Goal: Task Accomplishment & Management: Complete application form

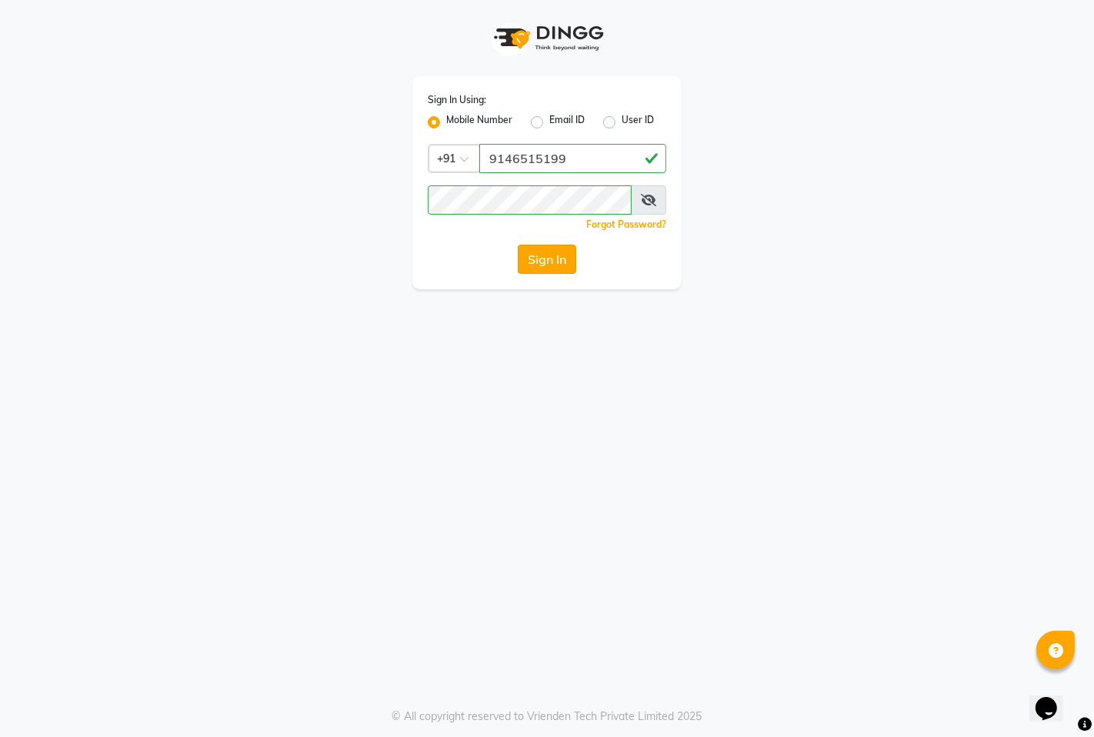
click at [545, 260] on button "Sign In" at bounding box center [547, 259] width 58 height 29
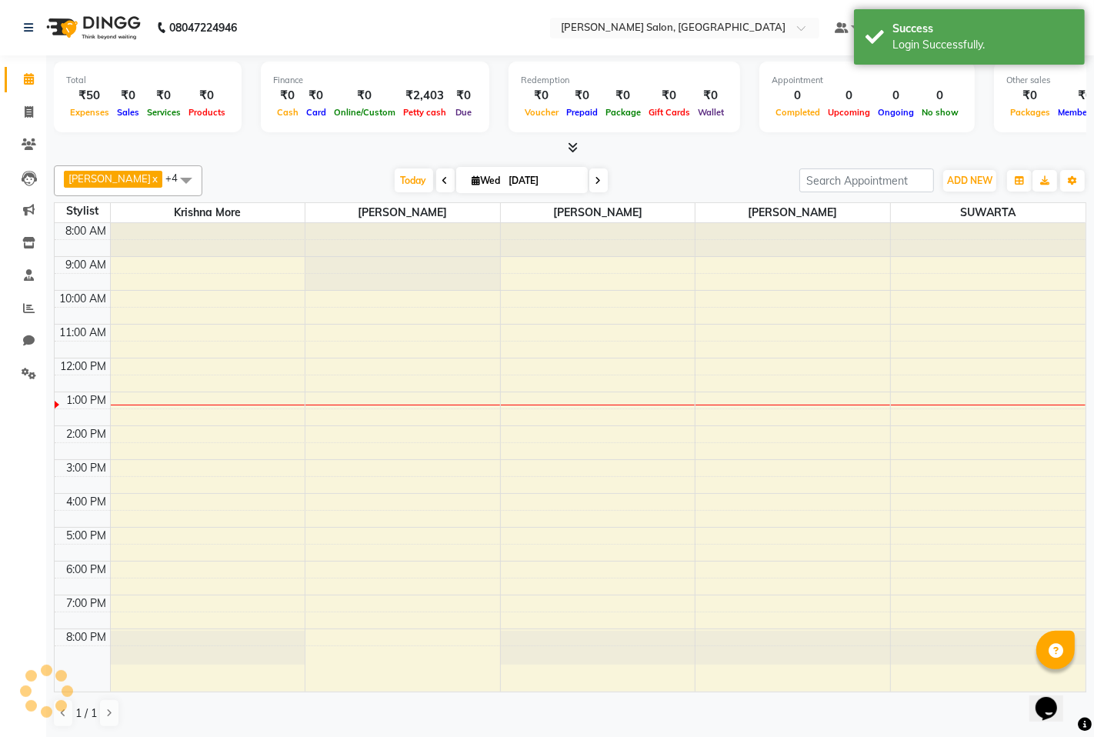
select select "en"
click at [32, 105] on span at bounding box center [28, 113] width 27 height 18
select select "7331"
select select "service"
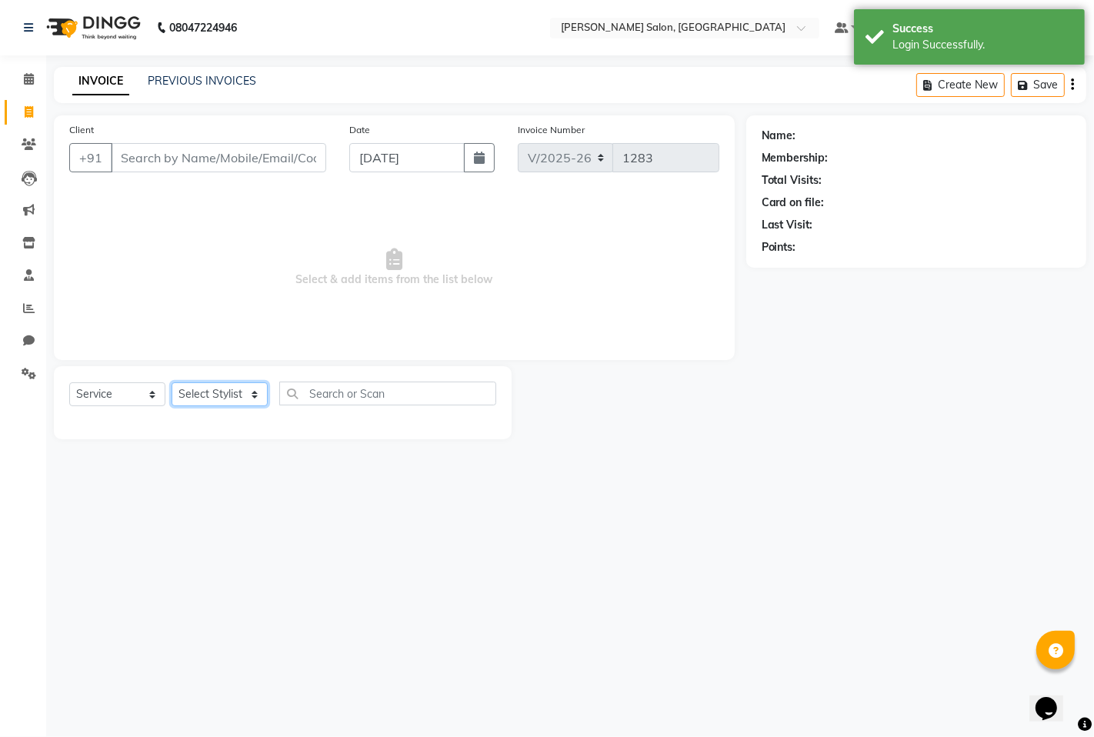
click at [212, 390] on select "Select Stylist" at bounding box center [220, 394] width 96 height 24
click at [182, 160] on input "Client" at bounding box center [218, 157] width 215 height 29
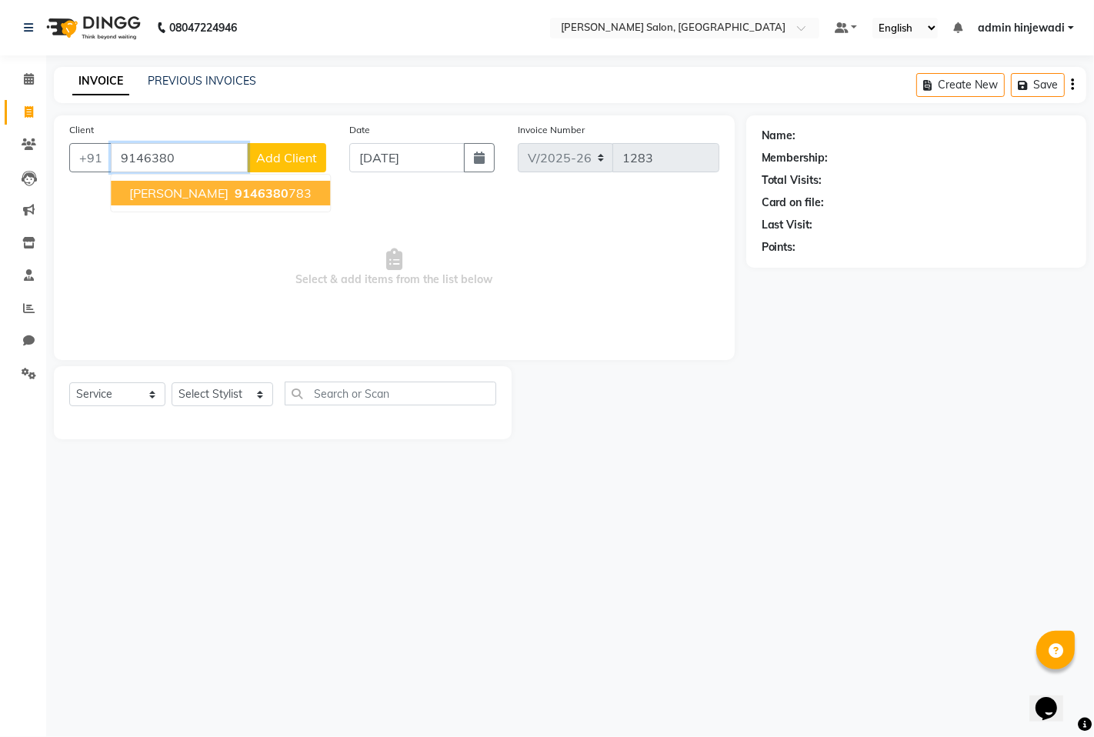
click at [174, 193] on span "[PERSON_NAME]" at bounding box center [178, 192] width 99 height 15
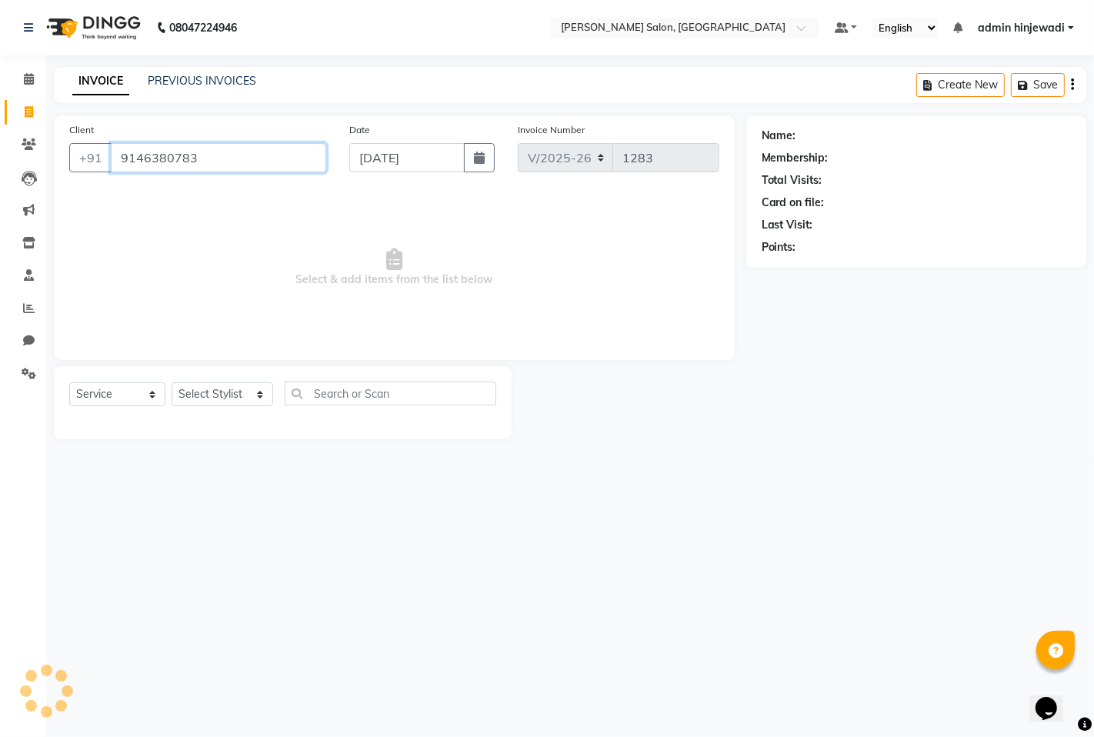
type input "9146380783"
select select "1: Object"
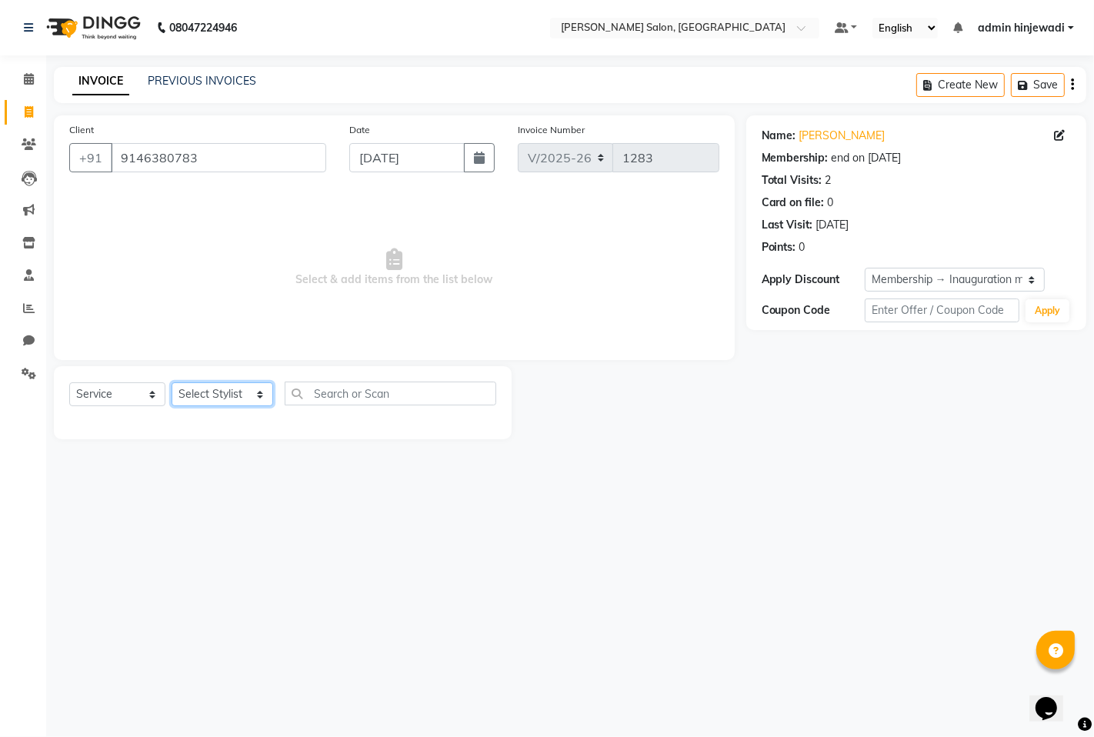
click at [220, 395] on select "Select Stylist admin hinjewadi [PERSON_NAME] krishna more [PERSON_NAME] rishi […" at bounding box center [223, 394] width 102 height 24
select select "63569"
click at [172, 383] on select "Select Stylist admin hinjewadi [PERSON_NAME] krishna more [PERSON_NAME] rishi […" at bounding box center [223, 394] width 102 height 24
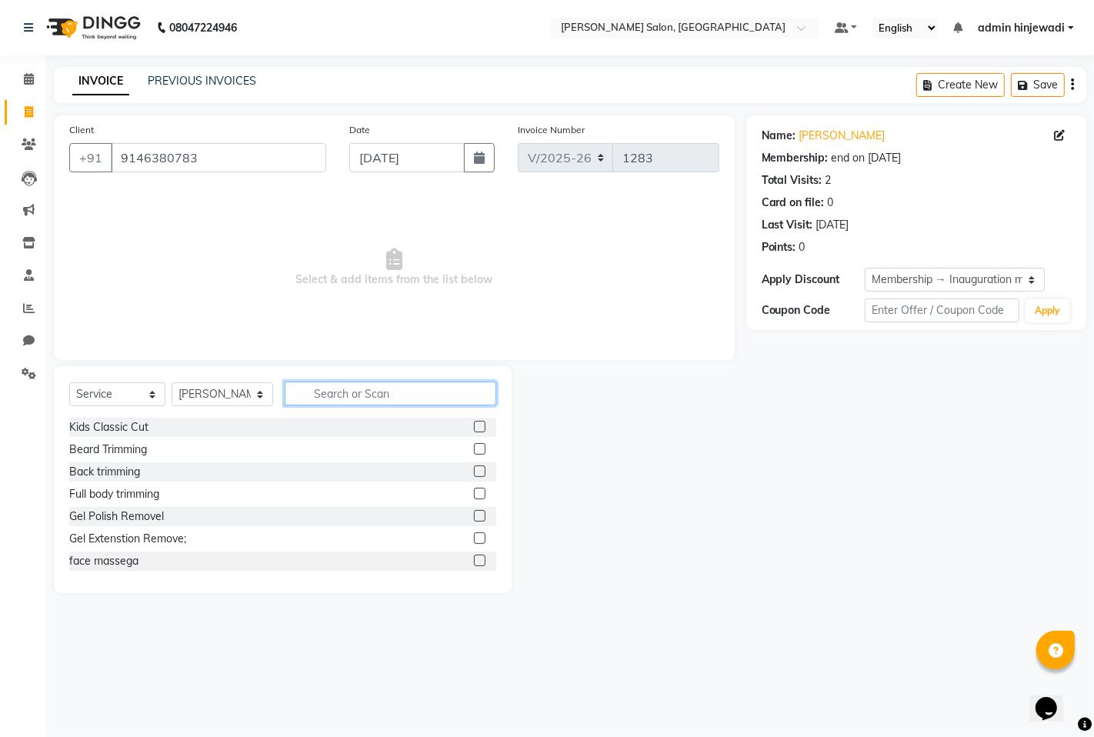
click at [381, 394] on input "text" at bounding box center [391, 394] width 212 height 24
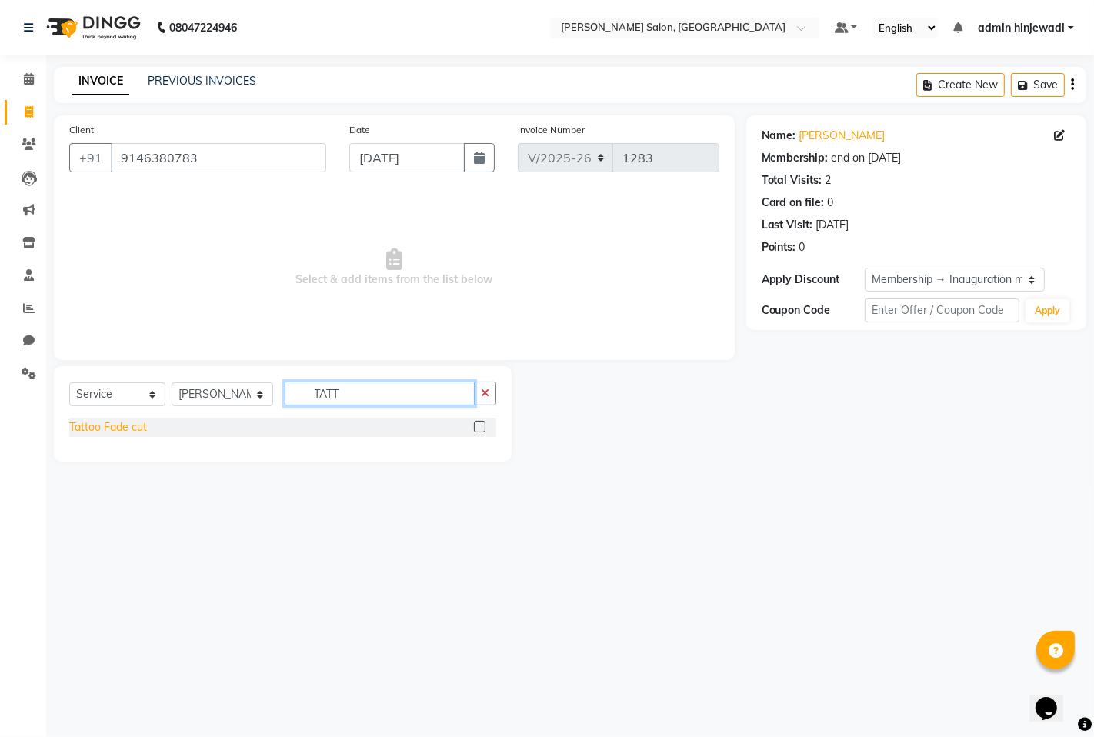
type input "TATT"
click at [85, 425] on div "Tattoo Fade cut" at bounding box center [108, 427] width 78 height 16
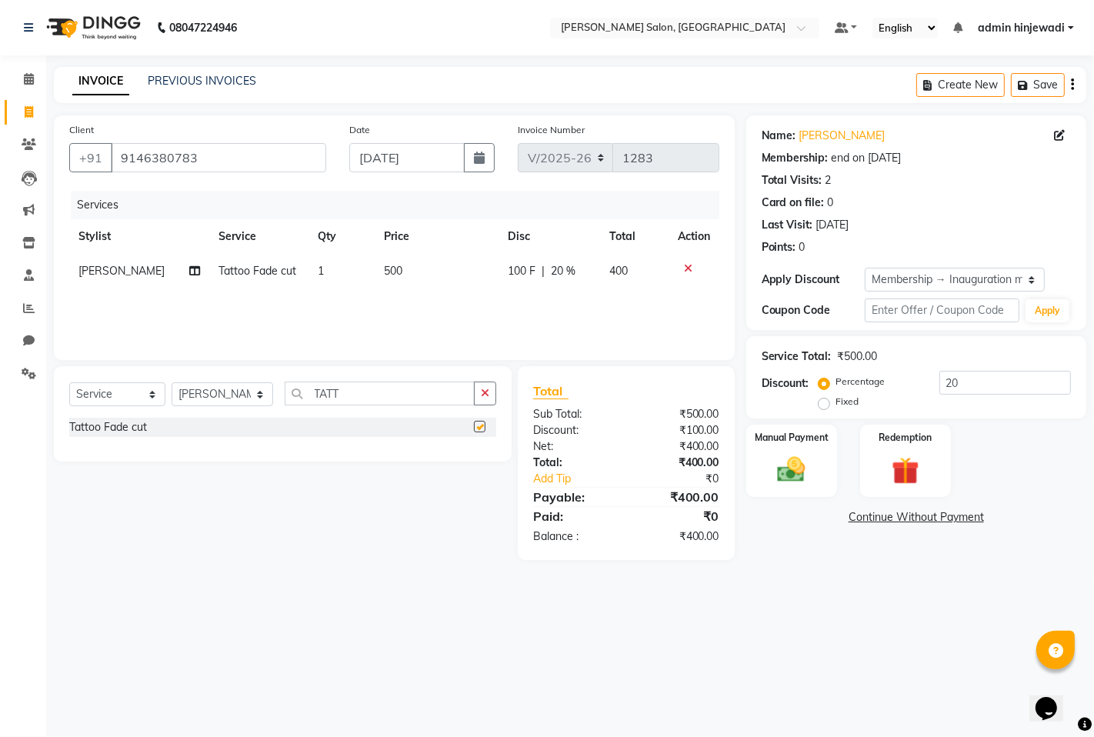
checkbox input "false"
click at [408, 409] on div "Select Service Product Membership Package Voucher Prepaid Gift Card Select Styl…" at bounding box center [282, 400] width 427 height 36
click at [408, 398] on input "TATT" at bounding box center [380, 394] width 190 height 24
type input "T"
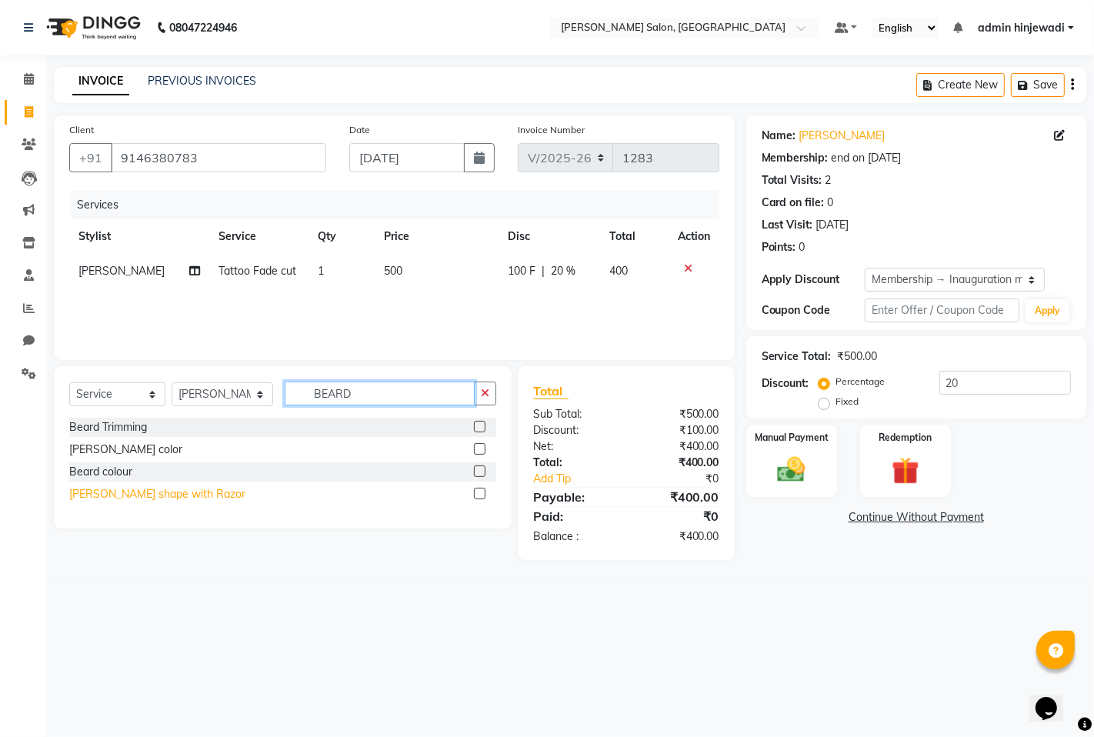
type input "BEARD"
click at [85, 496] on div "[PERSON_NAME] shape with Razor" at bounding box center [157, 494] width 176 height 16
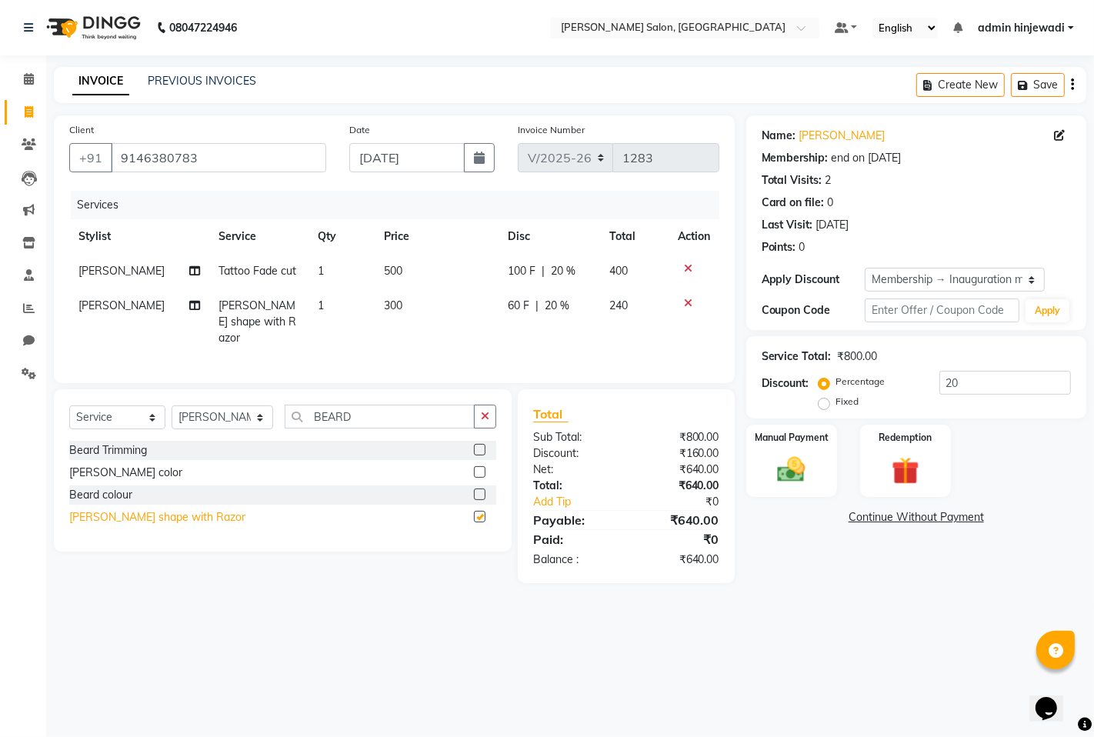
checkbox input "false"
click at [395, 412] on input "BEARD" at bounding box center [380, 417] width 190 height 24
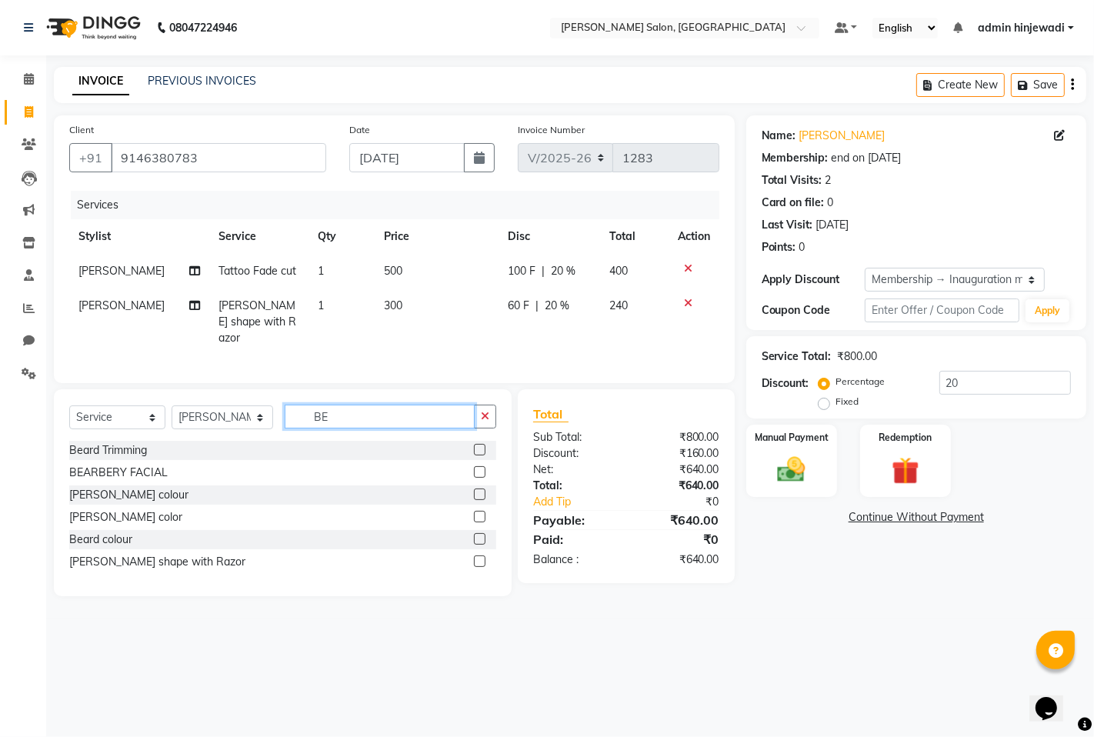
type input "B"
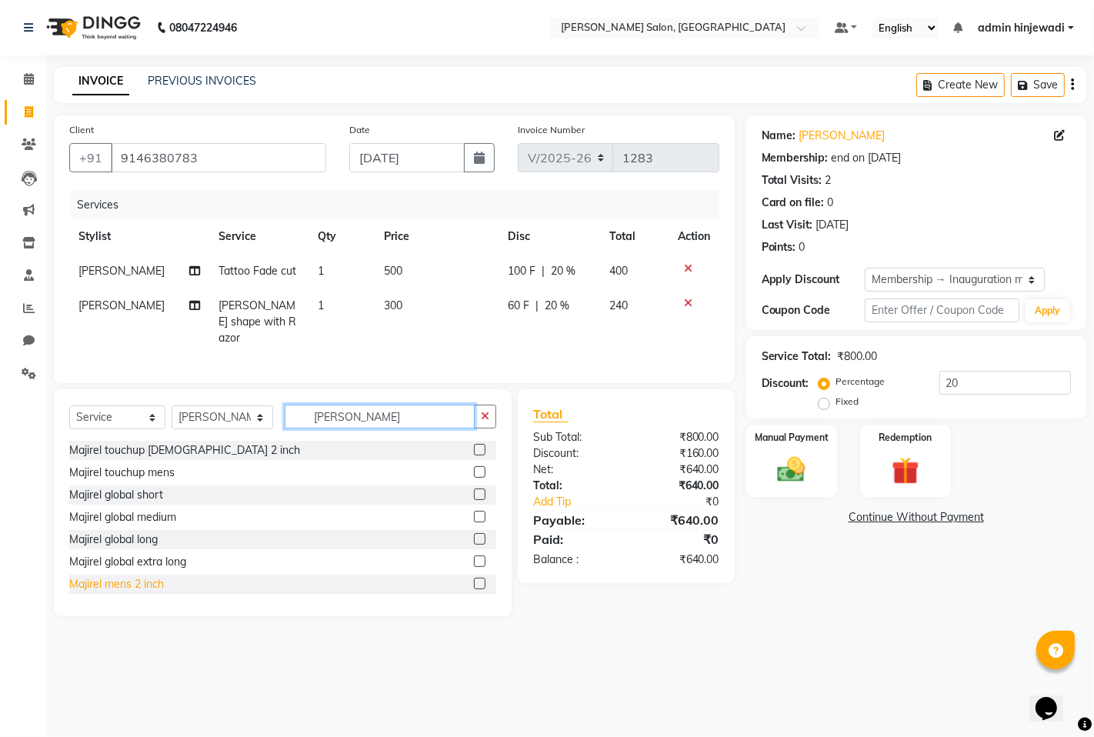
type input "[PERSON_NAME]"
click at [88, 585] on div "Majirel mens 2 inch" at bounding box center [116, 584] width 95 height 16
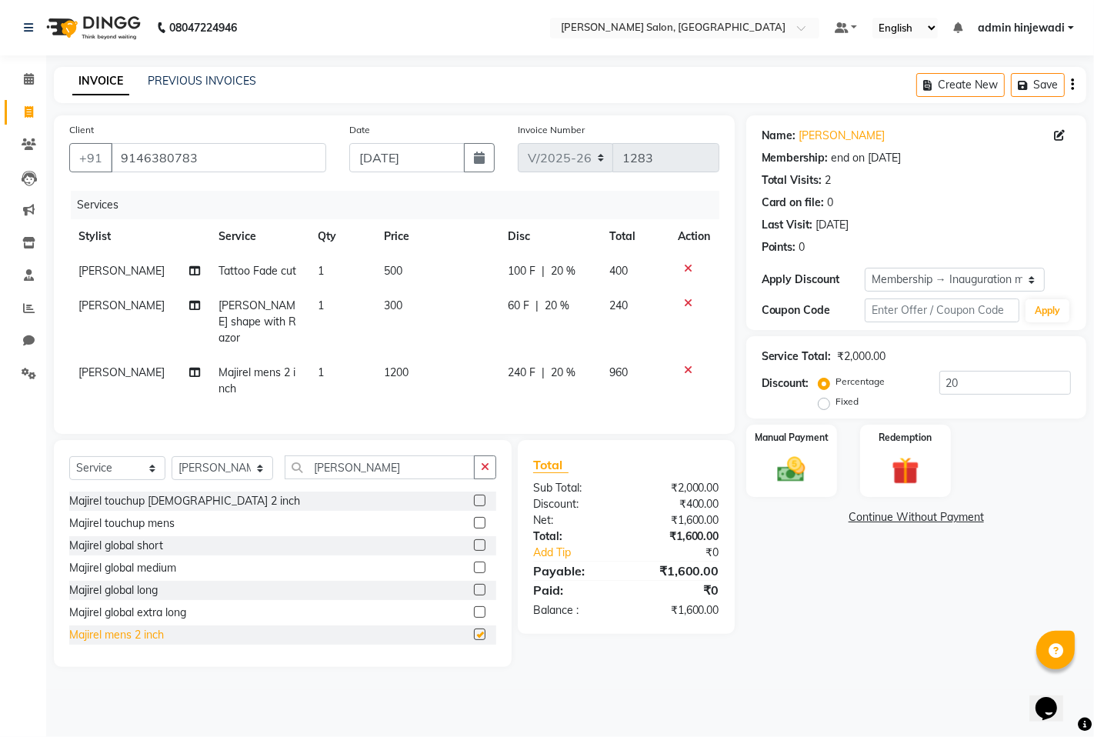
checkbox input "false"
click at [796, 471] on img at bounding box center [791, 469] width 47 height 33
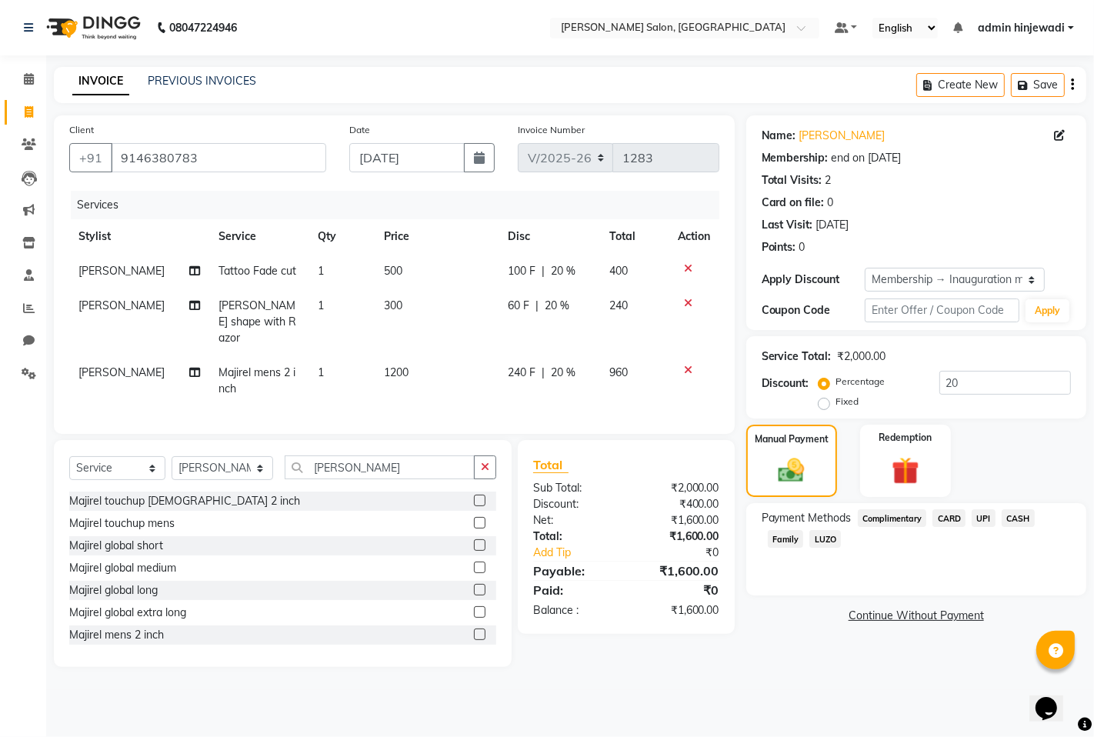
click at [949, 513] on span "CARD" at bounding box center [948, 518] width 33 height 18
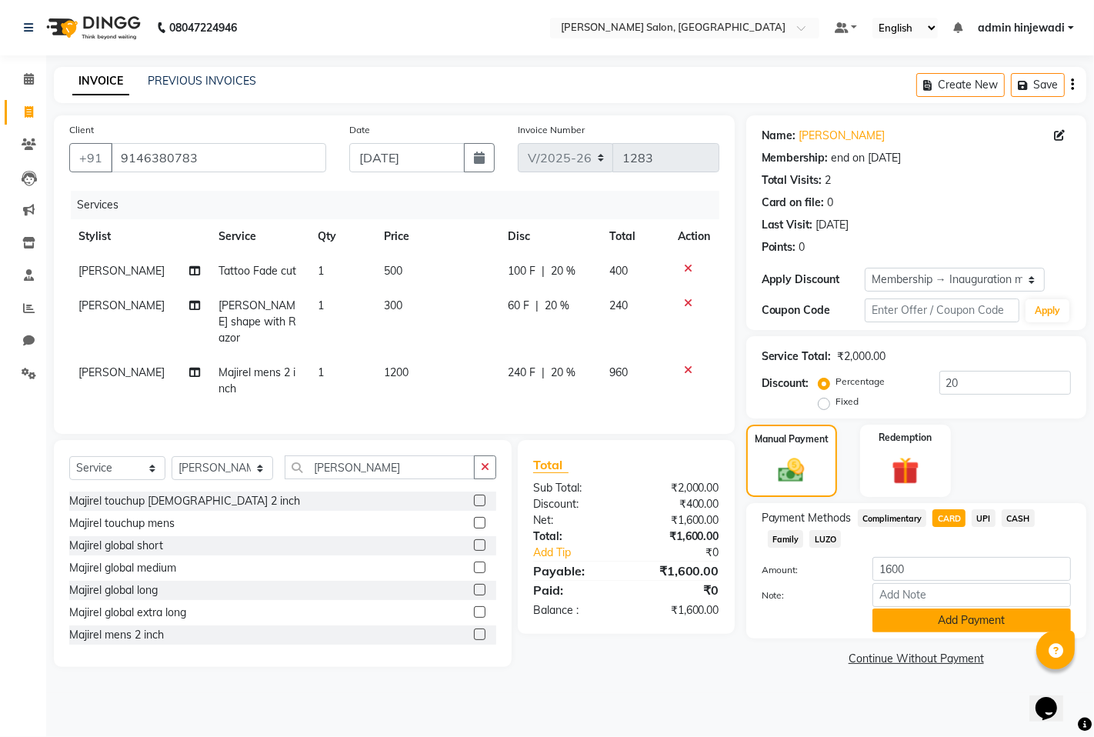
click at [932, 626] on button "Add Payment" at bounding box center [971, 620] width 198 height 24
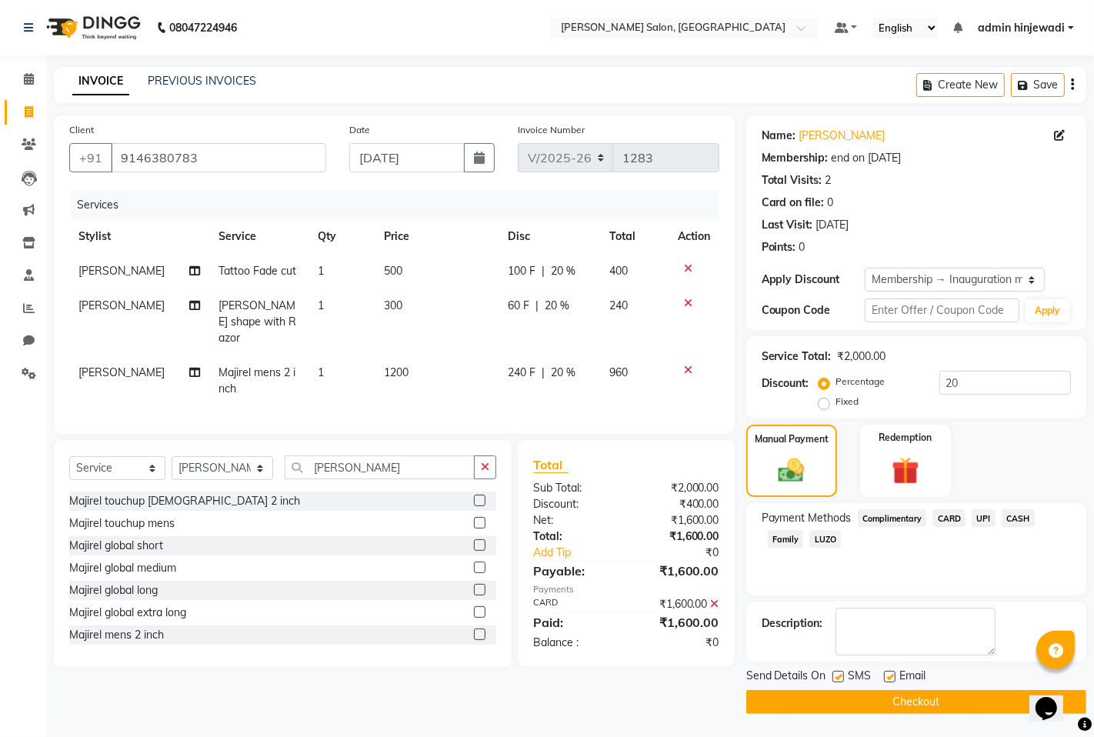
click at [881, 704] on button "Checkout" at bounding box center [916, 702] width 340 height 24
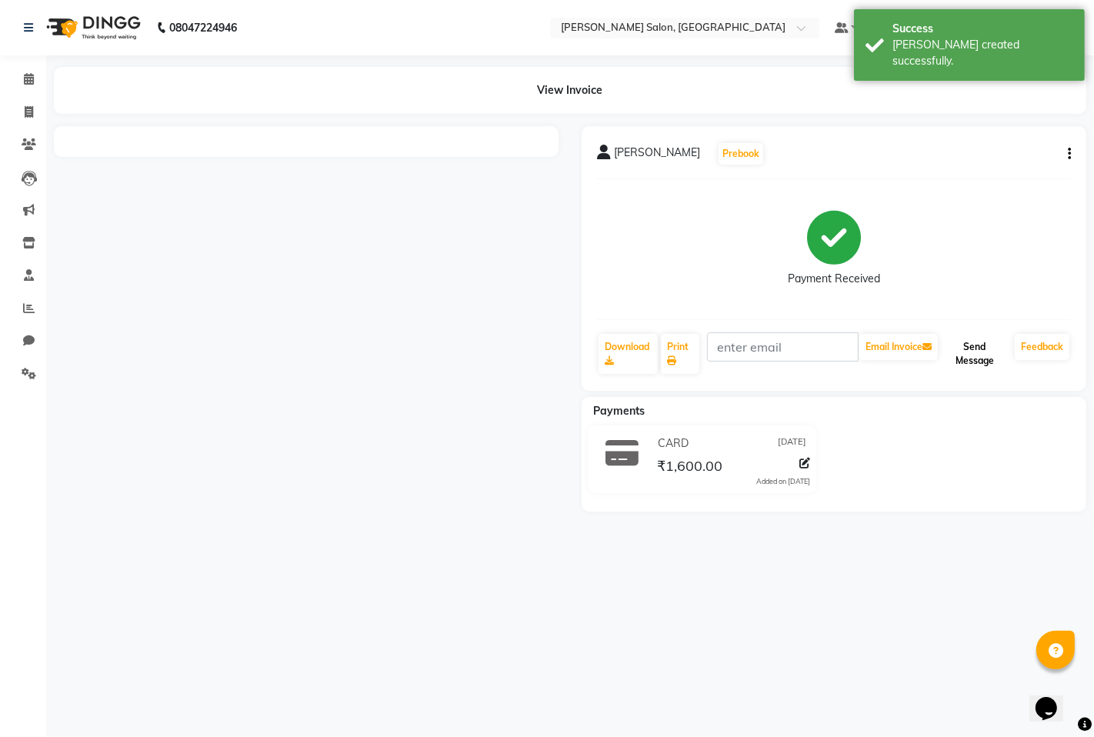
click at [969, 355] on button "Send Message" at bounding box center [975, 354] width 68 height 40
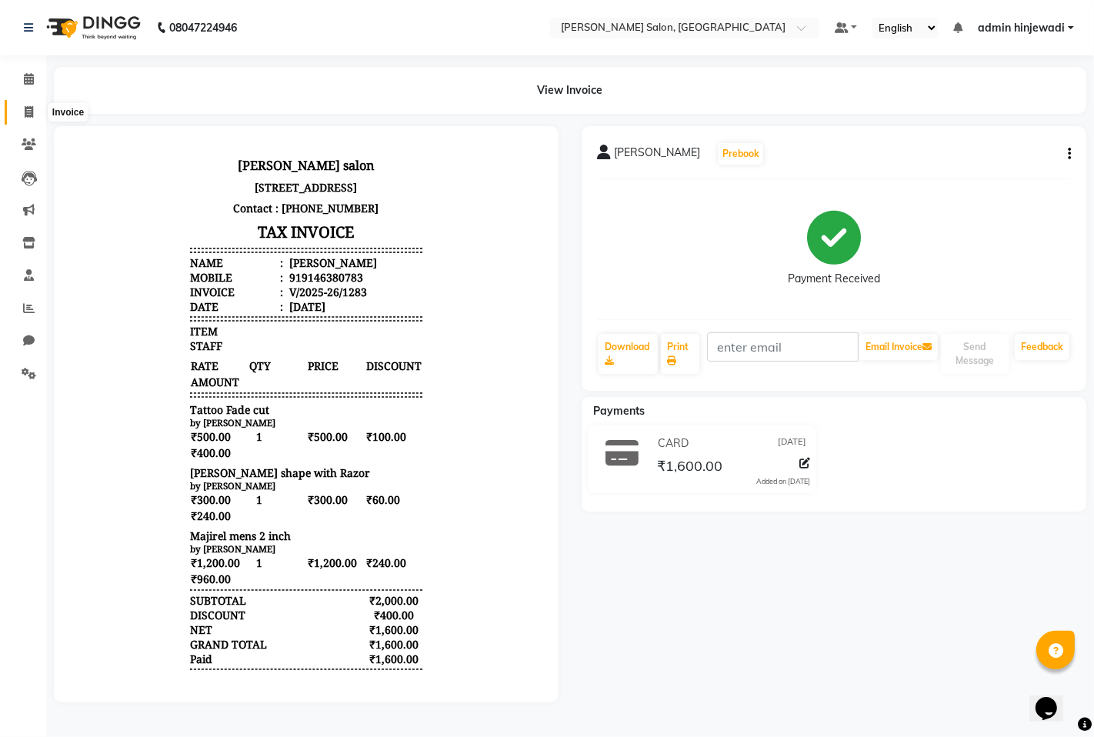
click at [32, 106] on icon at bounding box center [29, 112] width 8 height 12
select select "7331"
select select "service"
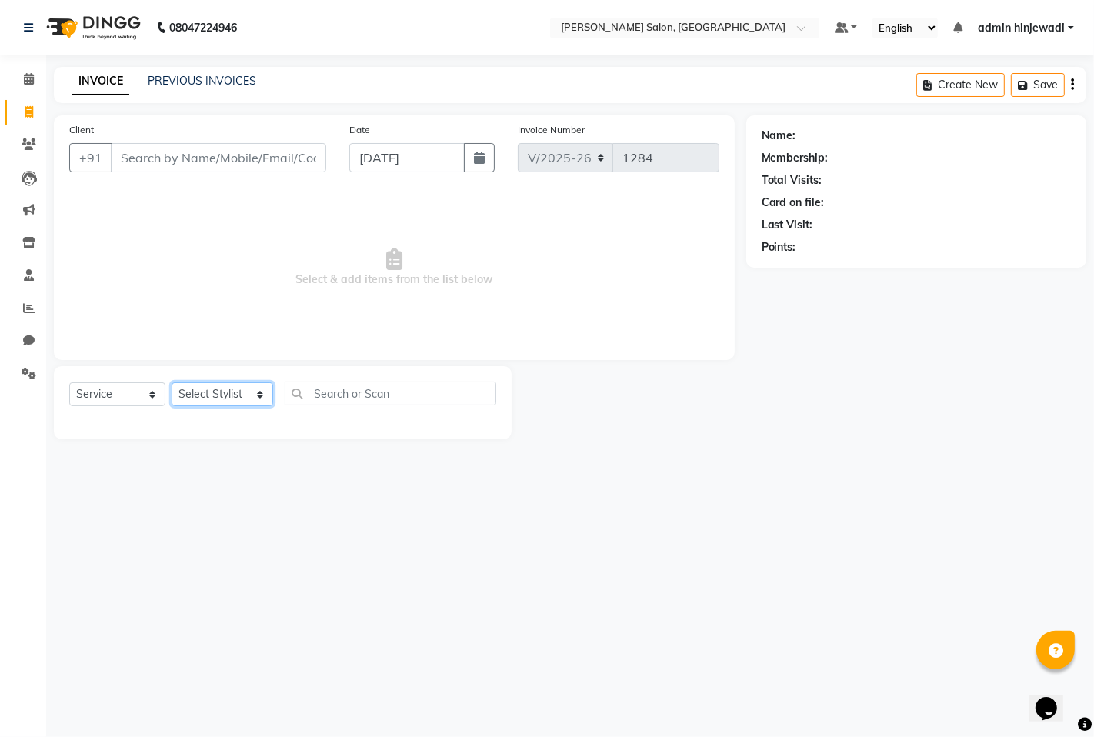
drag, startPoint x: 235, startPoint y: 387, endPoint x: 249, endPoint y: 395, distance: 16.5
click at [239, 387] on select "Select Stylist admin hinjewadi [PERSON_NAME] krishna more [PERSON_NAME] rishi […" at bounding box center [223, 394] width 102 height 24
click at [172, 383] on select "Select Stylist admin hinjewadi [PERSON_NAME] krishna more [PERSON_NAME] rishi […" at bounding box center [223, 394] width 102 height 24
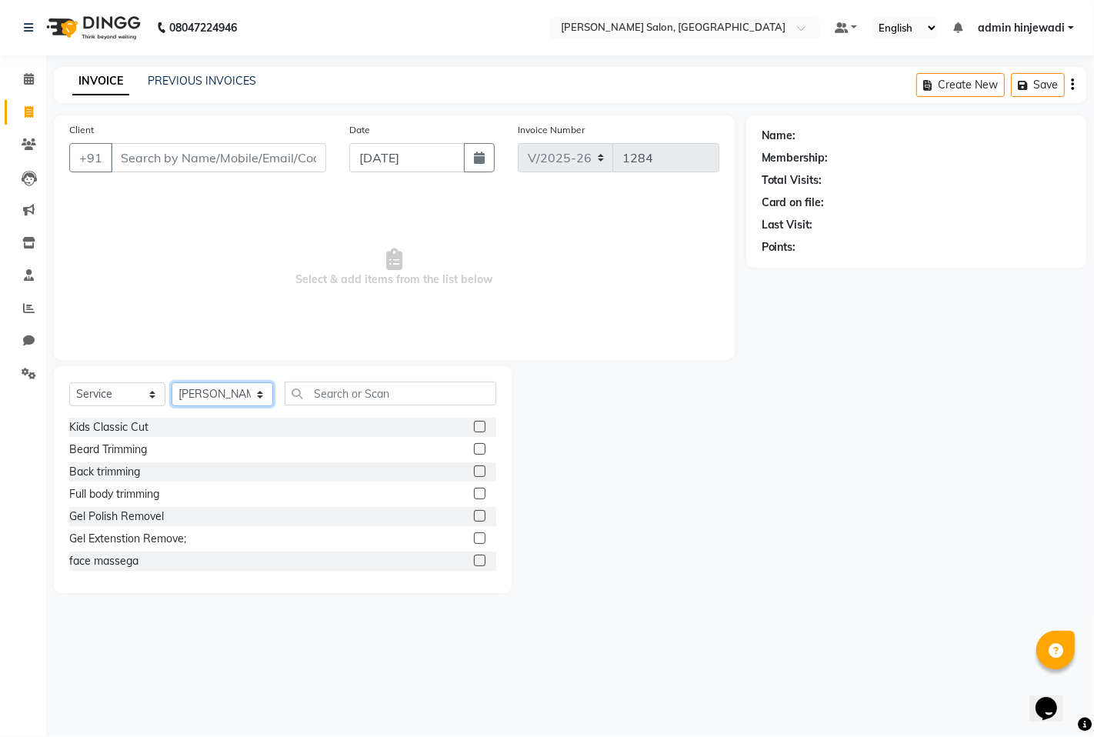
click at [205, 394] on select "Select Stylist admin hinjewadi [PERSON_NAME] krishna more [PERSON_NAME] rishi […" at bounding box center [223, 394] width 102 height 24
select select "85091"
click at [172, 383] on select "Select Stylist admin hinjewadi [PERSON_NAME] krishna more [PERSON_NAME] rishi […" at bounding box center [223, 394] width 102 height 24
click at [312, 385] on input "text" at bounding box center [391, 394] width 212 height 24
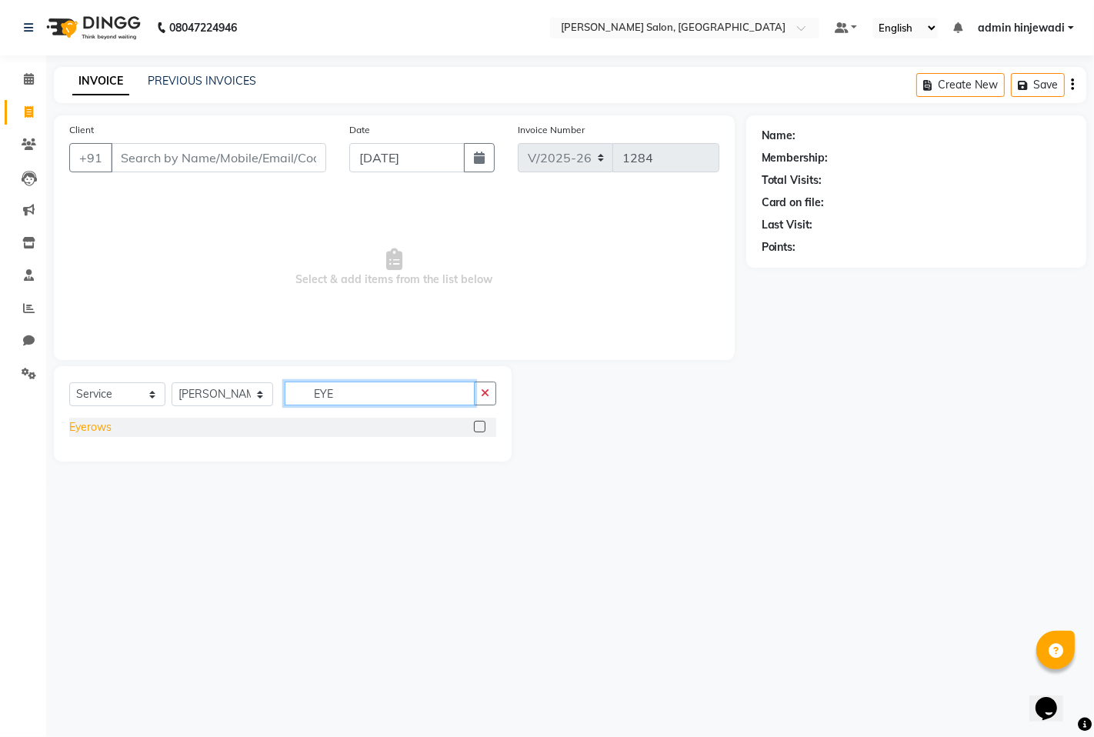
type input "EYE"
click at [87, 420] on div "Eyerows" at bounding box center [90, 427] width 42 height 16
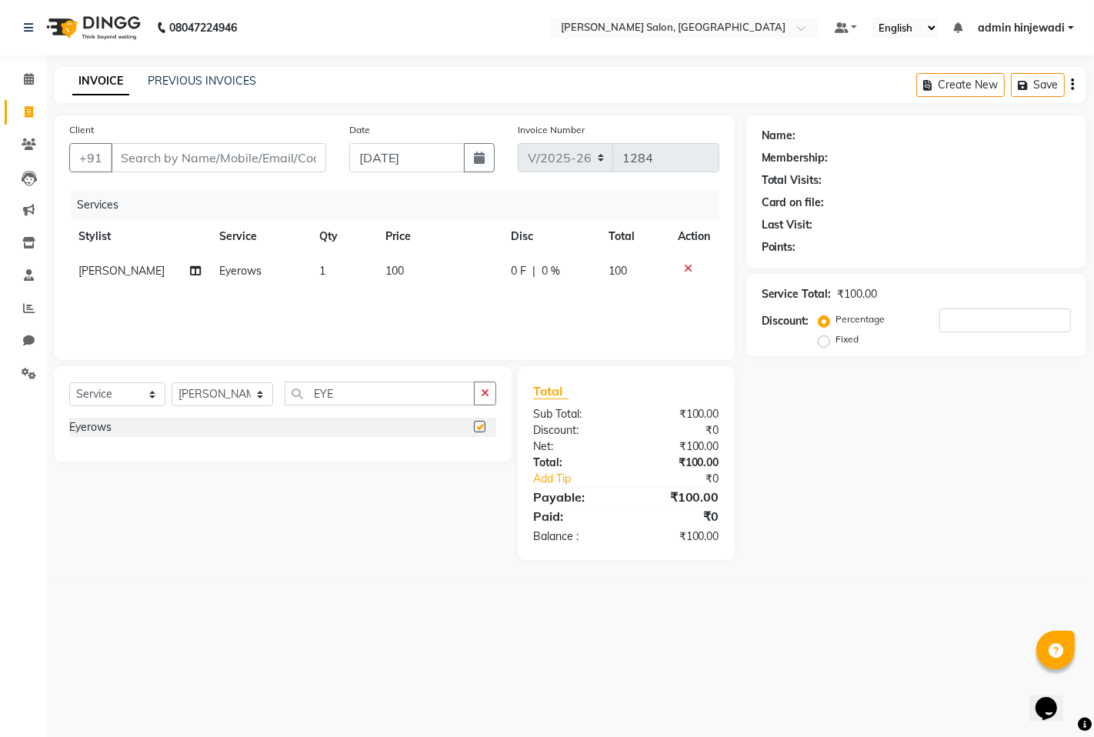
checkbox input "false"
click at [395, 398] on input "EYE" at bounding box center [380, 394] width 190 height 24
type input "E"
type input "UPP"
click at [97, 455] on div "Upper lips" at bounding box center [93, 450] width 49 height 16
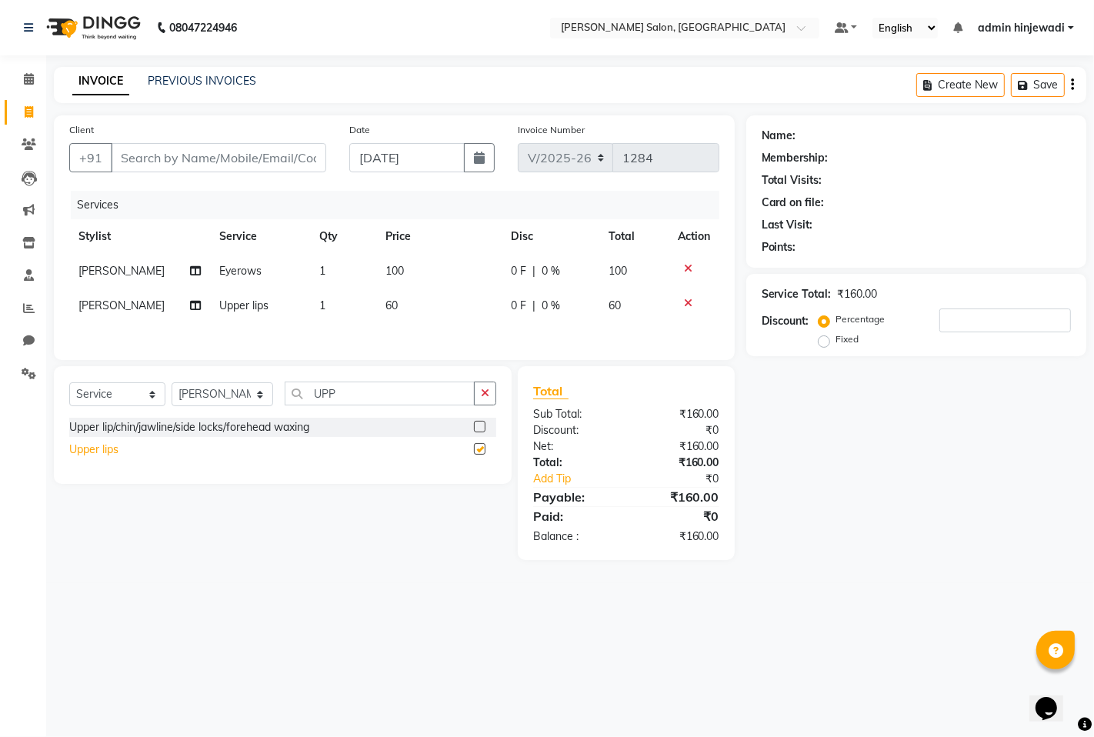
checkbox input "false"
click at [158, 165] on input "Client" at bounding box center [218, 157] width 215 height 29
click at [159, 165] on input "Client" at bounding box center [218, 157] width 215 height 29
type input "9"
type input "0"
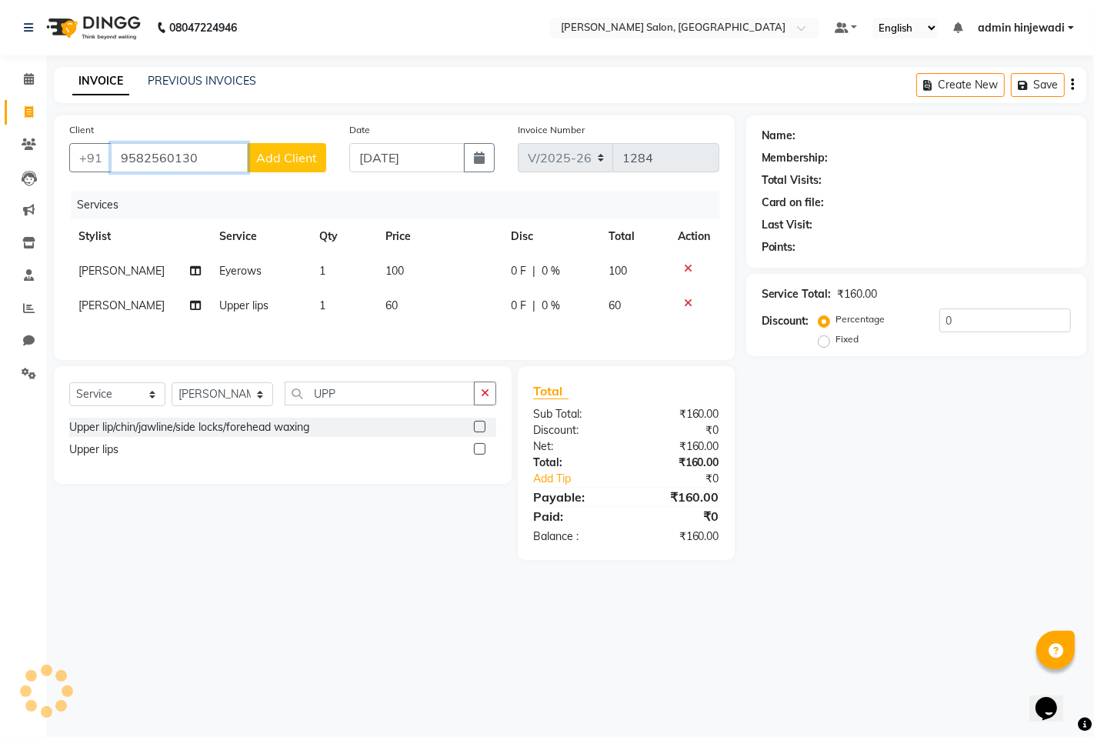
type input "9582560130"
click at [320, 156] on button "Add Client" at bounding box center [286, 157] width 79 height 29
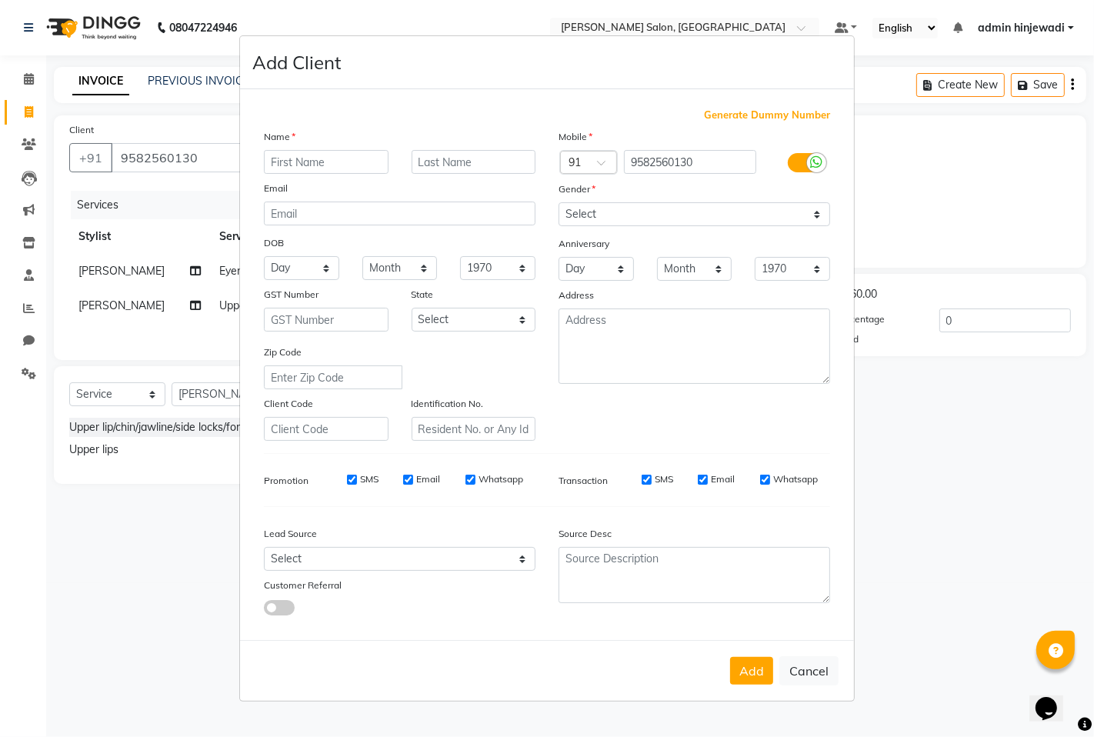
click at [313, 162] on input "text" at bounding box center [326, 162] width 125 height 24
type input "[PERSON_NAME]"
click at [606, 213] on select "Select [DEMOGRAPHIC_DATA] [DEMOGRAPHIC_DATA] Other Prefer Not To Say" at bounding box center [694, 214] width 272 height 24
select select "[DEMOGRAPHIC_DATA]"
click at [558, 202] on select "Select [DEMOGRAPHIC_DATA] [DEMOGRAPHIC_DATA] Other Prefer Not To Say" at bounding box center [694, 214] width 272 height 24
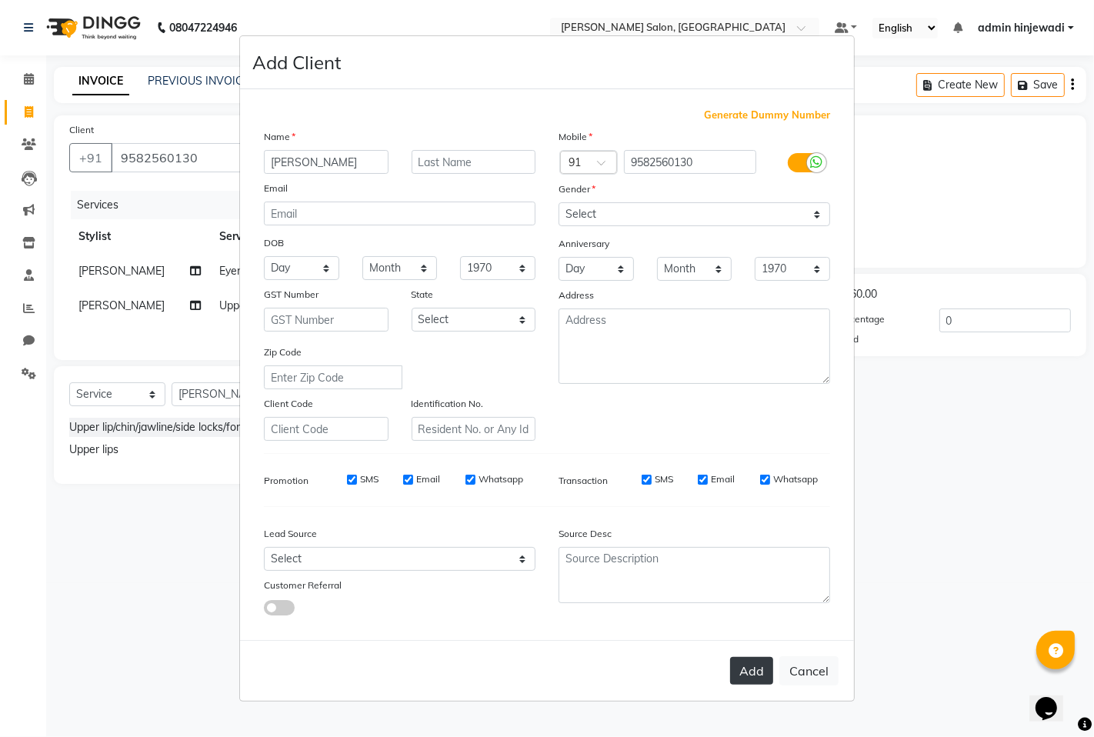
click at [766, 675] on button "Add" at bounding box center [751, 671] width 43 height 28
select select
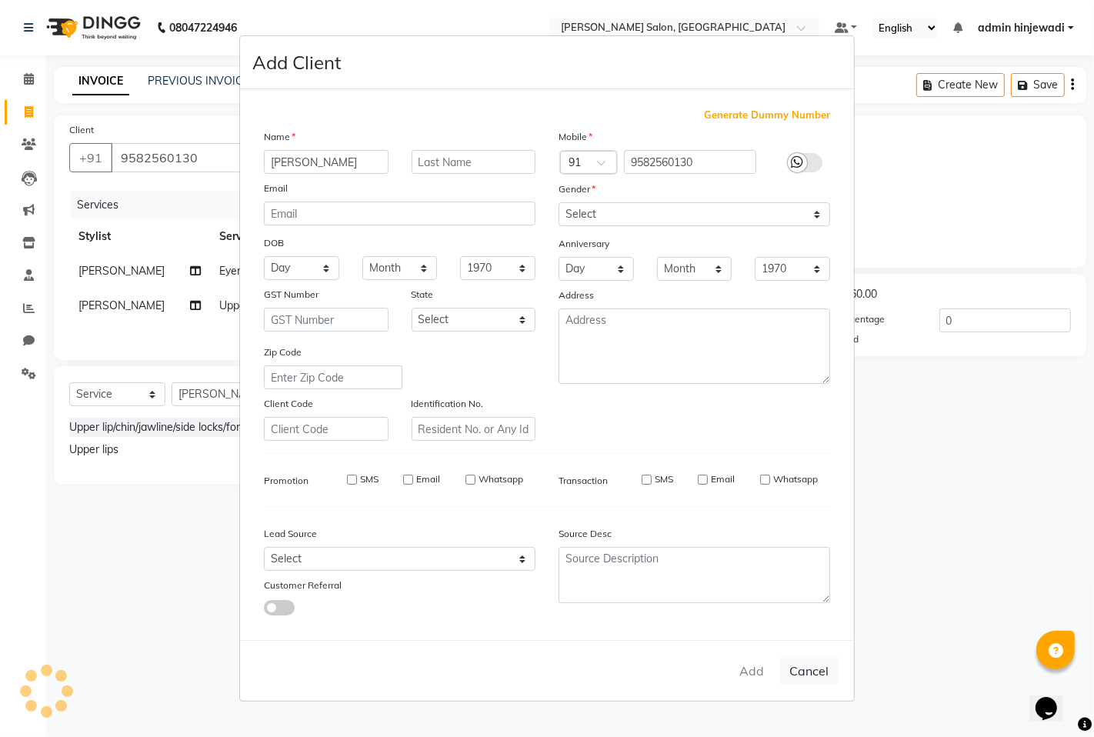
select select
checkbox input "false"
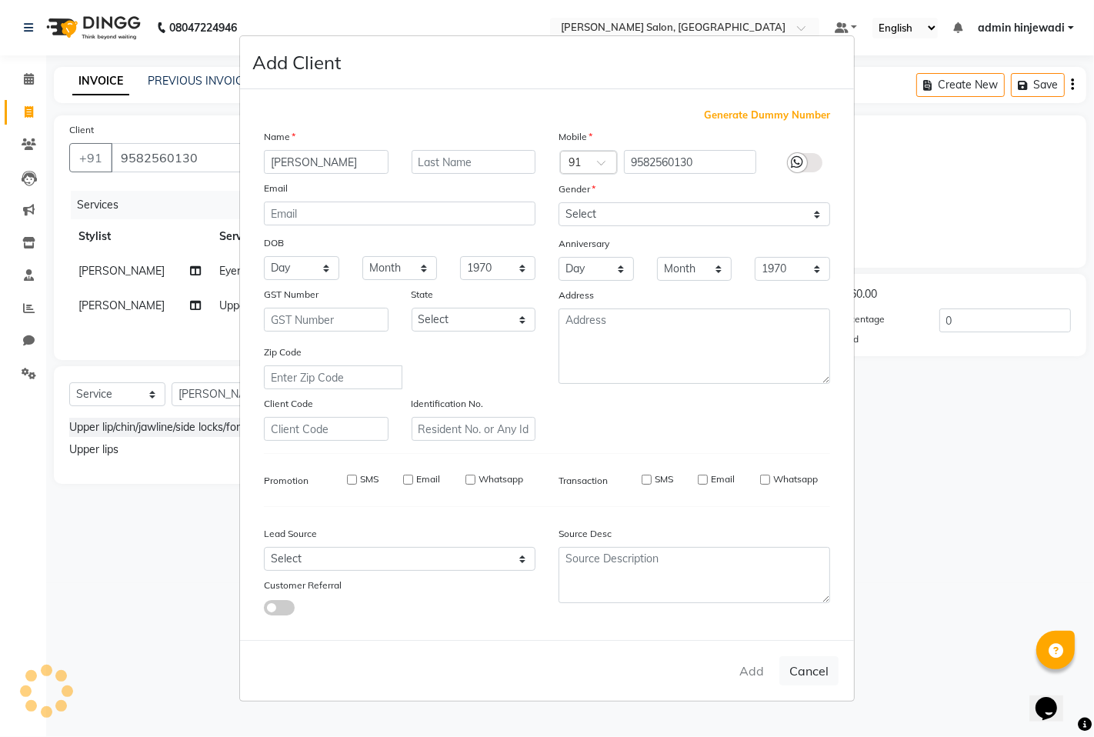
checkbox input "false"
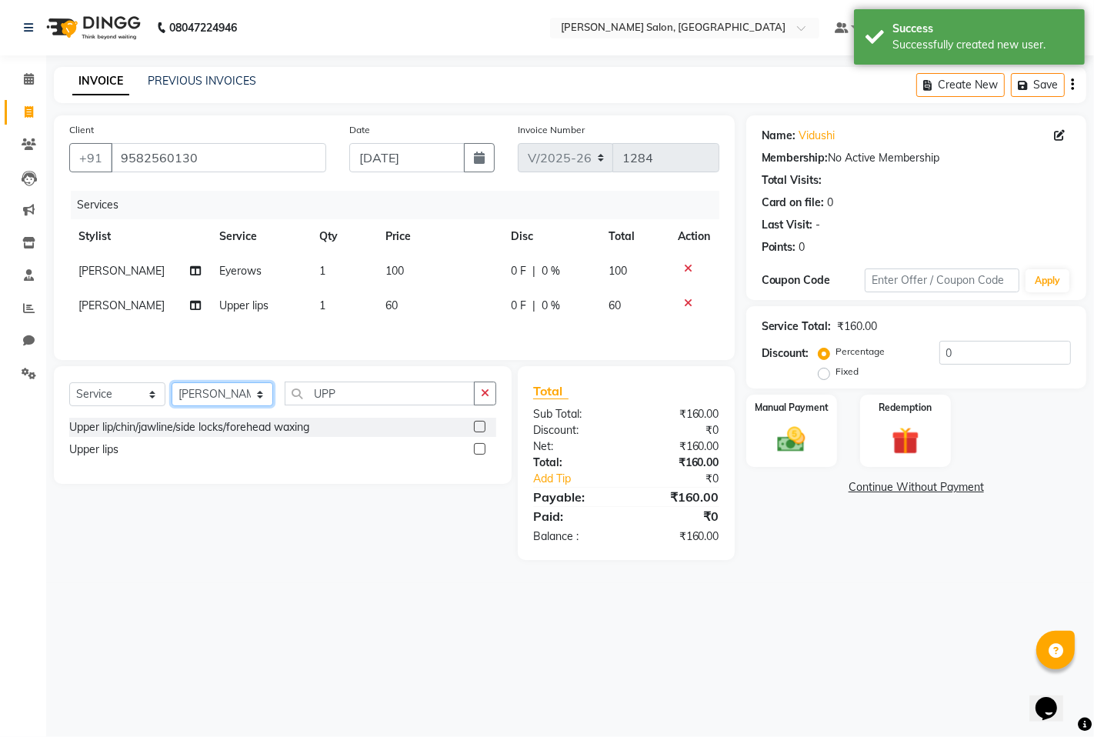
click at [229, 401] on select "Select Stylist admin hinjewadi [PERSON_NAME] krishna more [PERSON_NAME] rishi […" at bounding box center [223, 394] width 102 height 24
click at [357, 393] on input "UPP" at bounding box center [380, 394] width 190 height 24
type input "U"
type input "CHIN"
click at [72, 455] on div "Chin" at bounding box center [80, 450] width 22 height 16
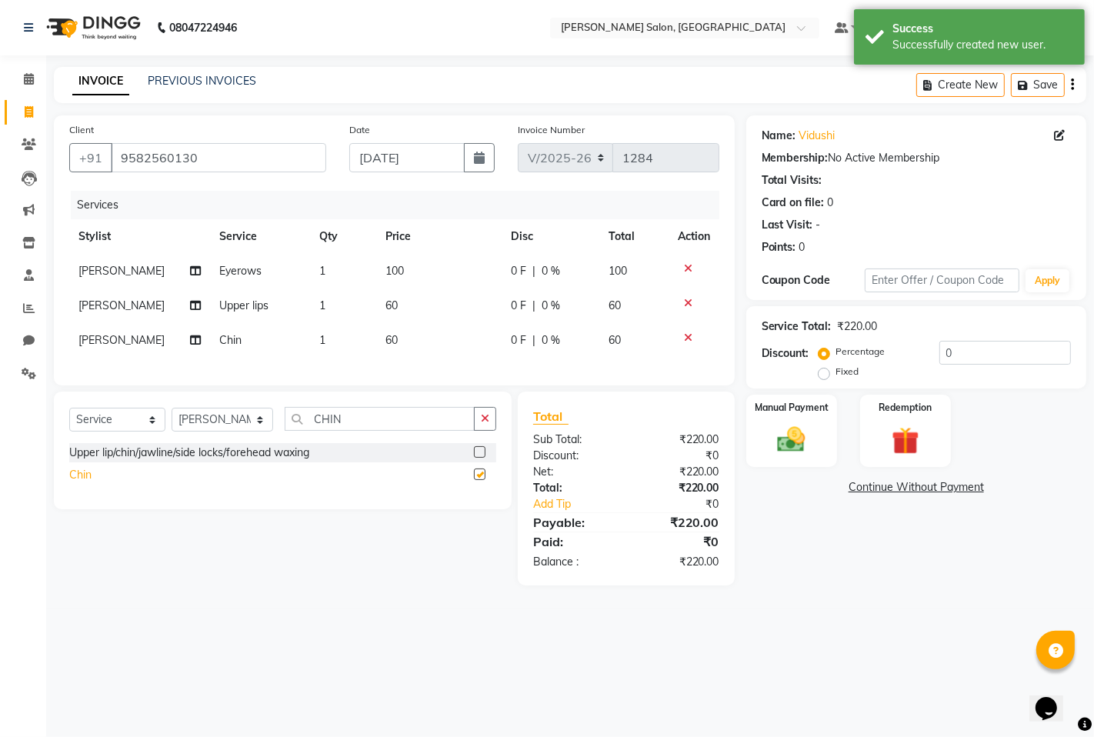
checkbox input "false"
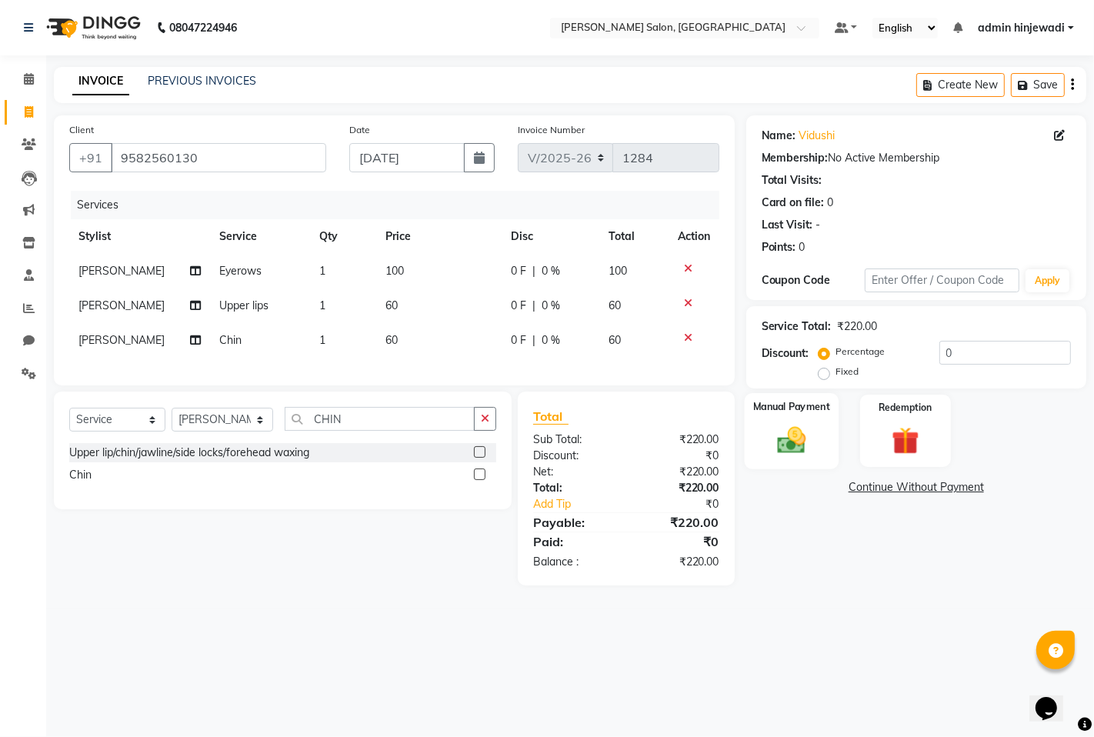
click at [792, 435] on img at bounding box center [791, 439] width 47 height 33
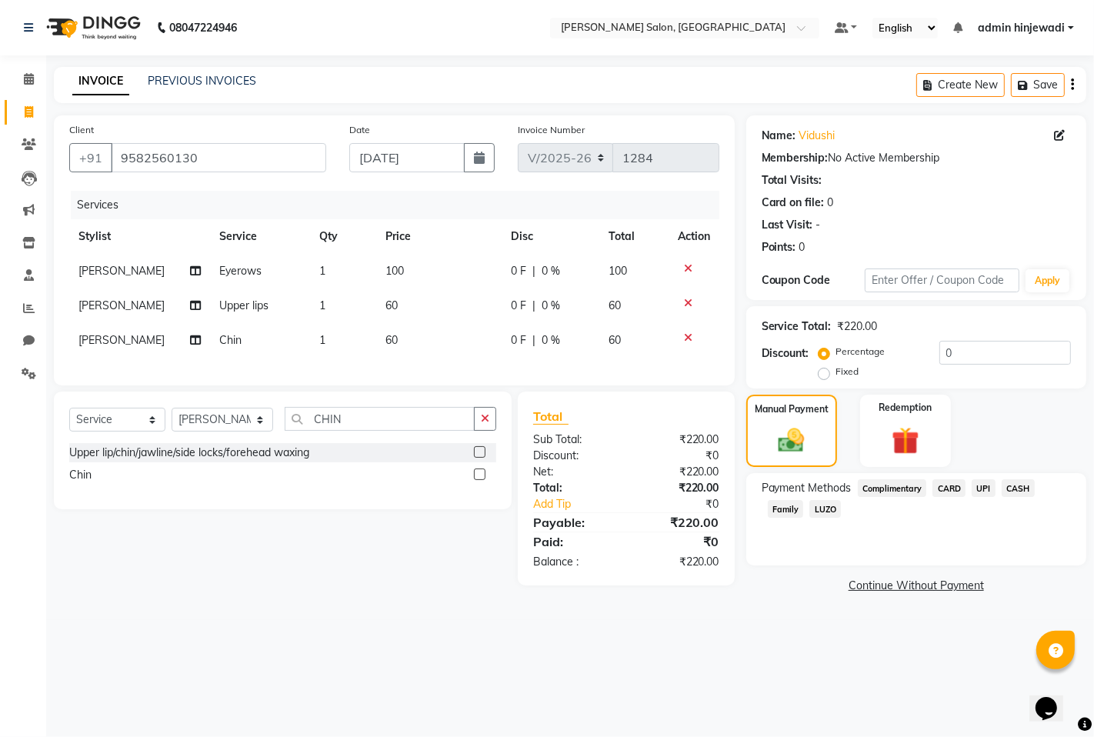
click at [989, 483] on span "UPI" at bounding box center [984, 488] width 24 height 18
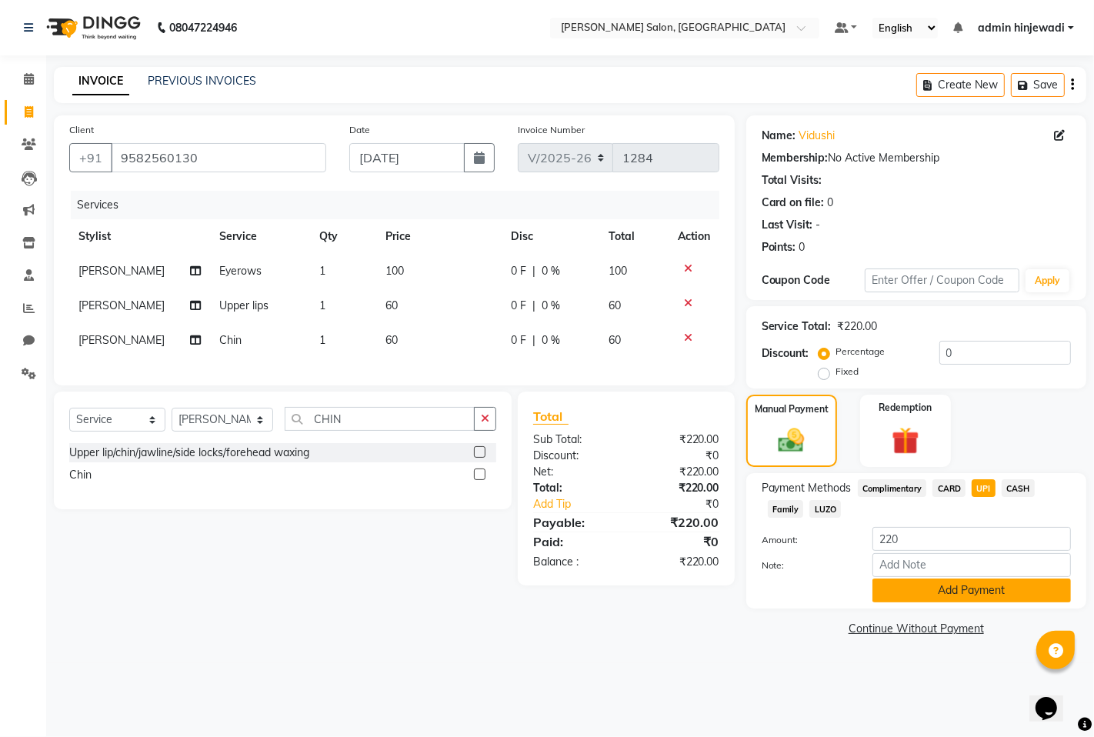
click at [940, 598] on button "Add Payment" at bounding box center [971, 590] width 198 height 24
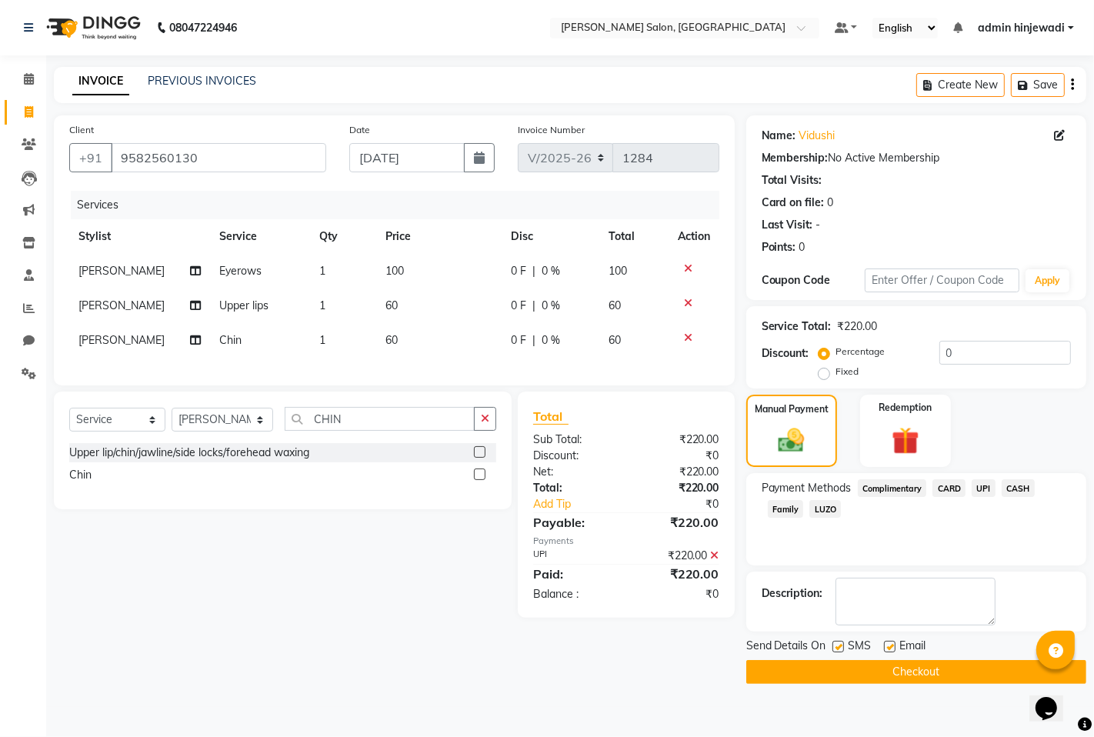
click at [940, 682] on button "Checkout" at bounding box center [916, 672] width 340 height 24
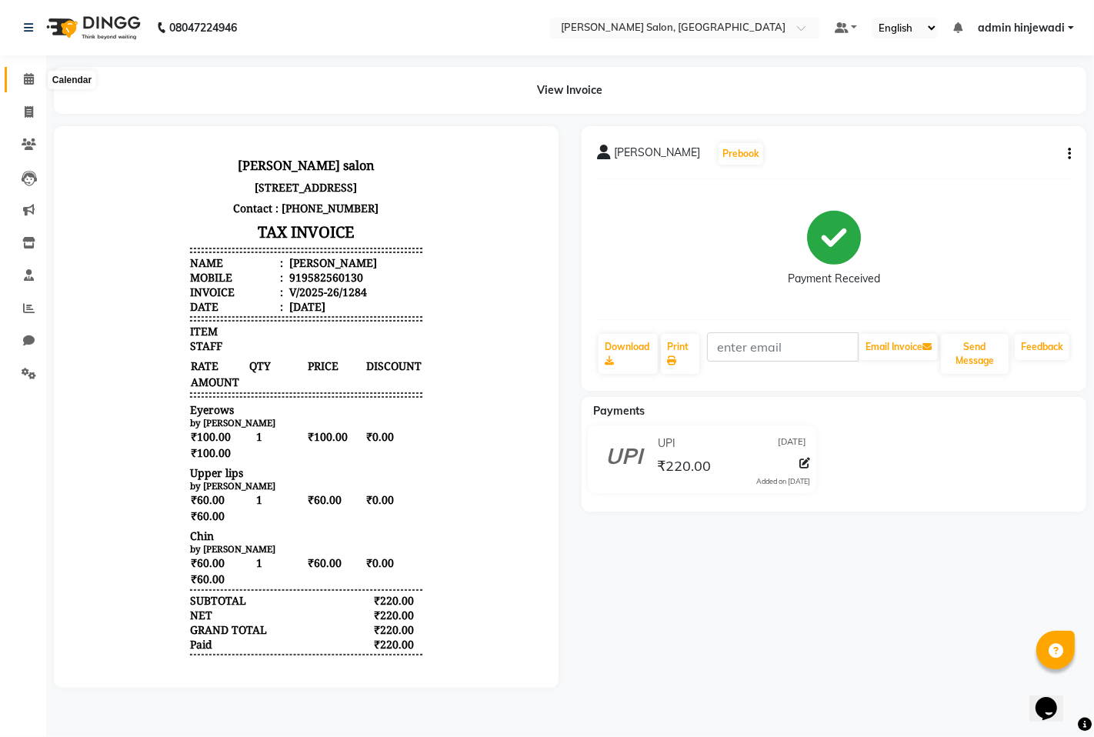
click at [25, 73] on icon at bounding box center [29, 79] width 10 height 12
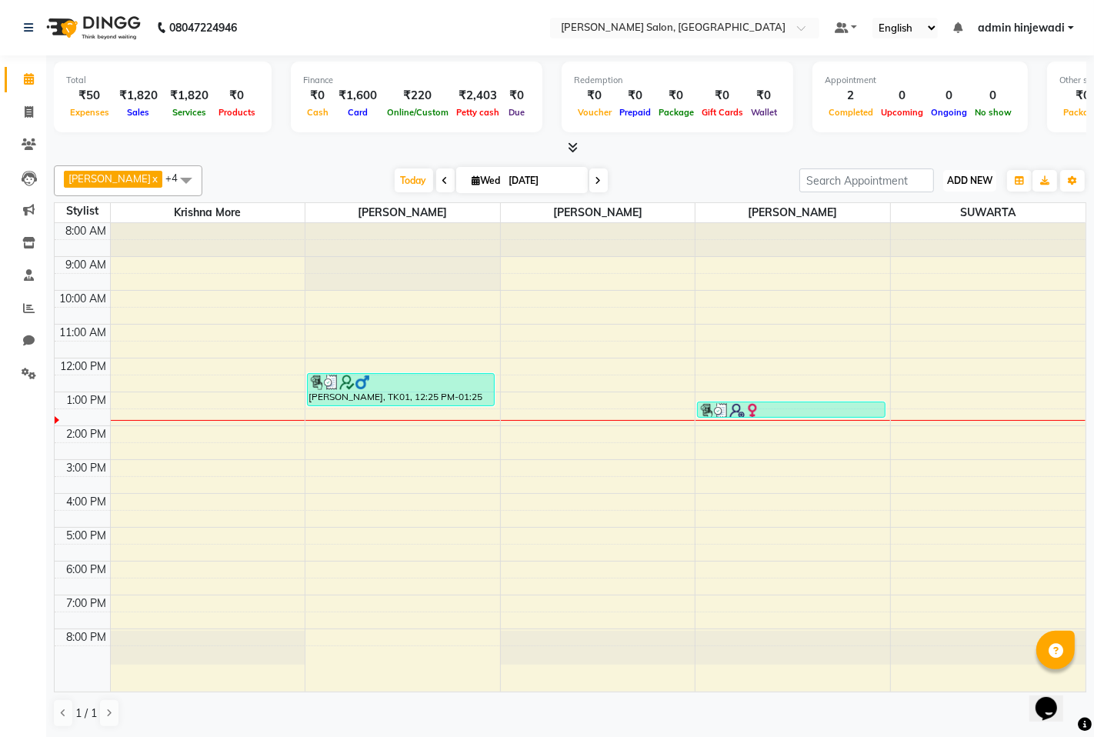
click at [982, 182] on span "ADD NEW" at bounding box center [969, 181] width 45 height 12
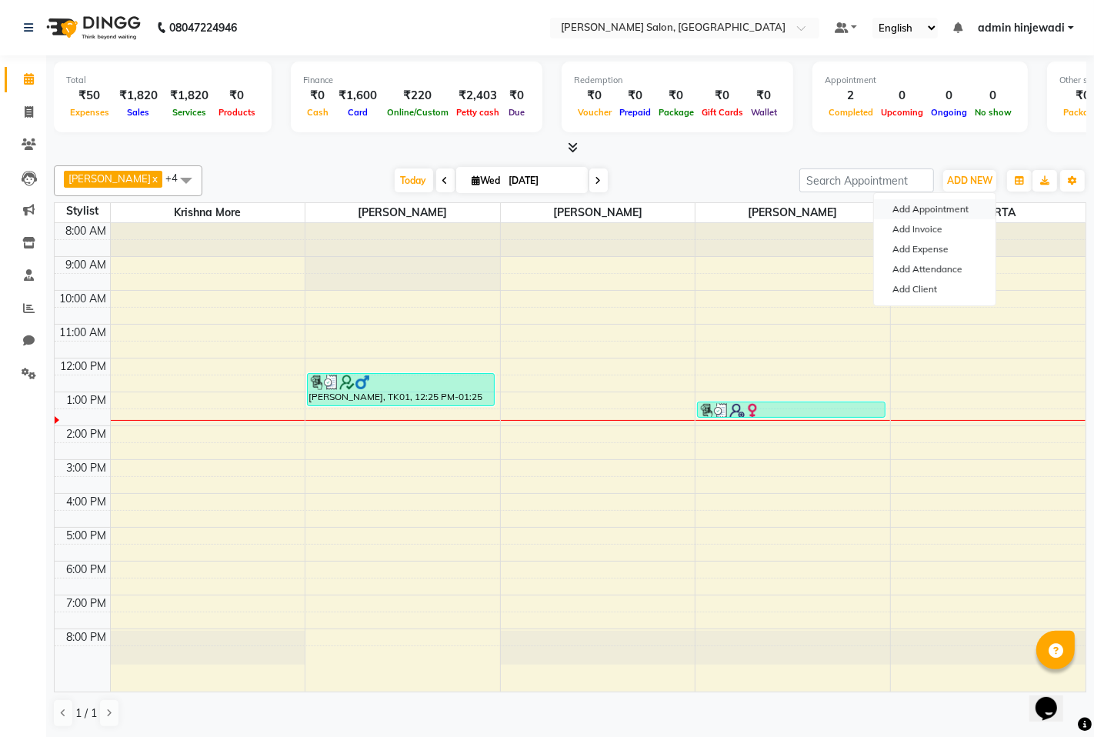
click at [947, 206] on button "Add Appointment" at bounding box center [935, 209] width 122 height 20
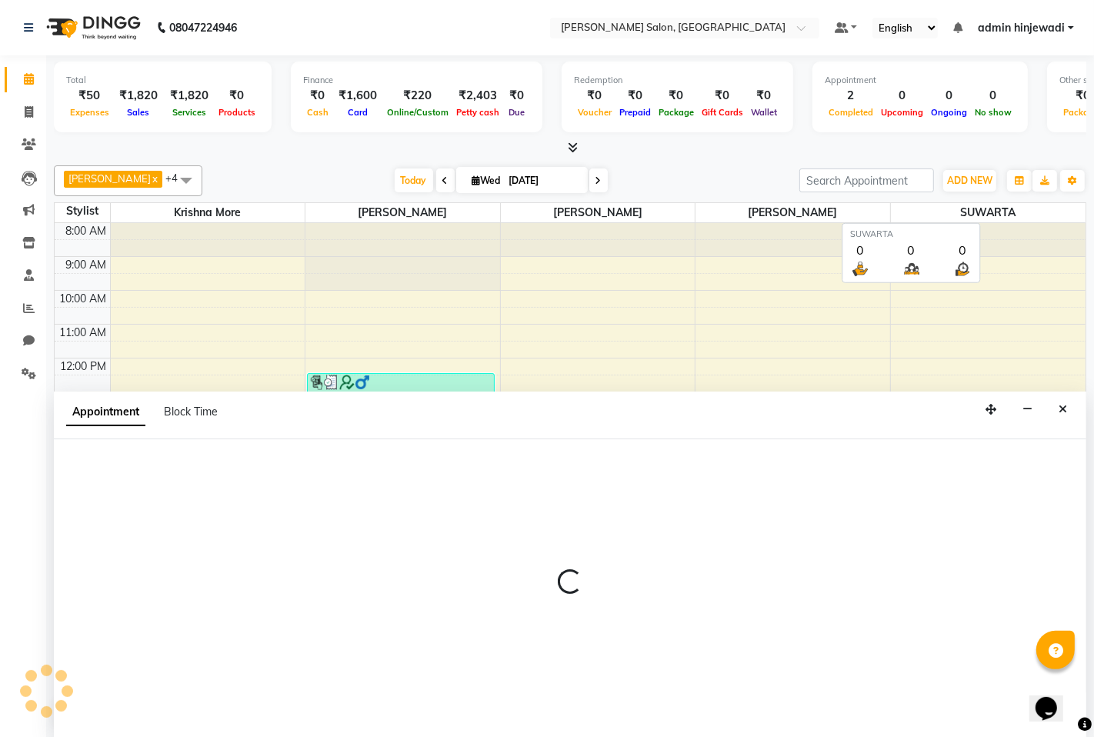
select select "540"
select select "tentative"
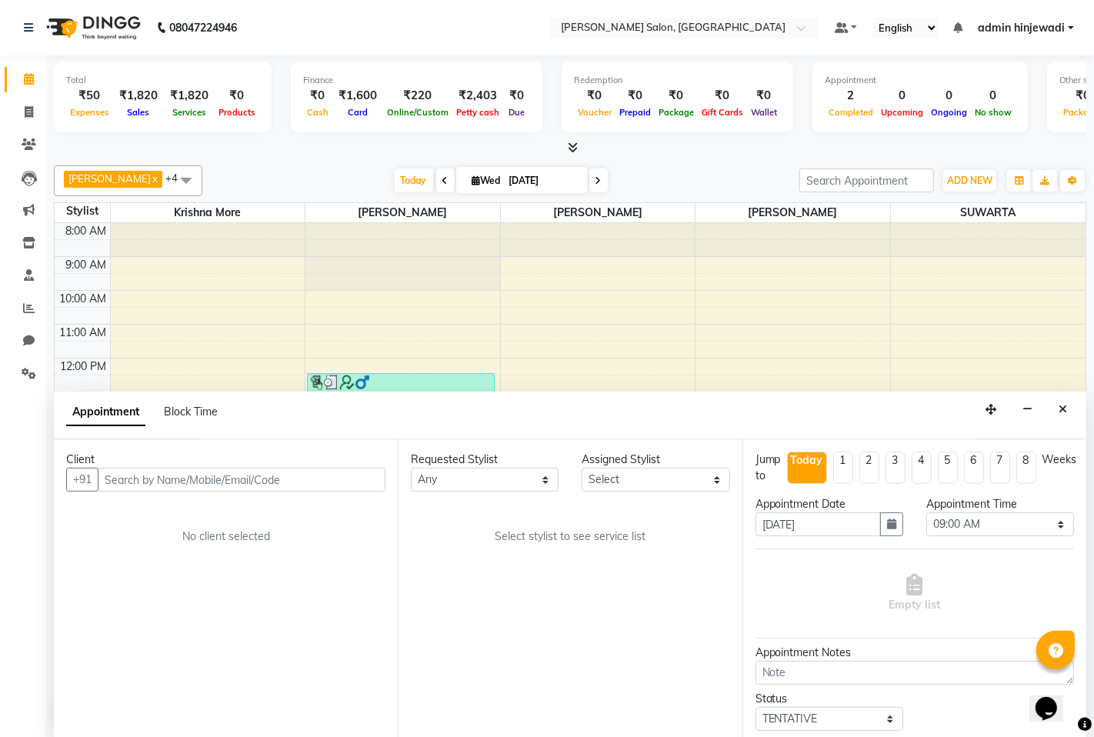
click at [149, 471] on input "text" at bounding box center [242, 480] width 288 height 24
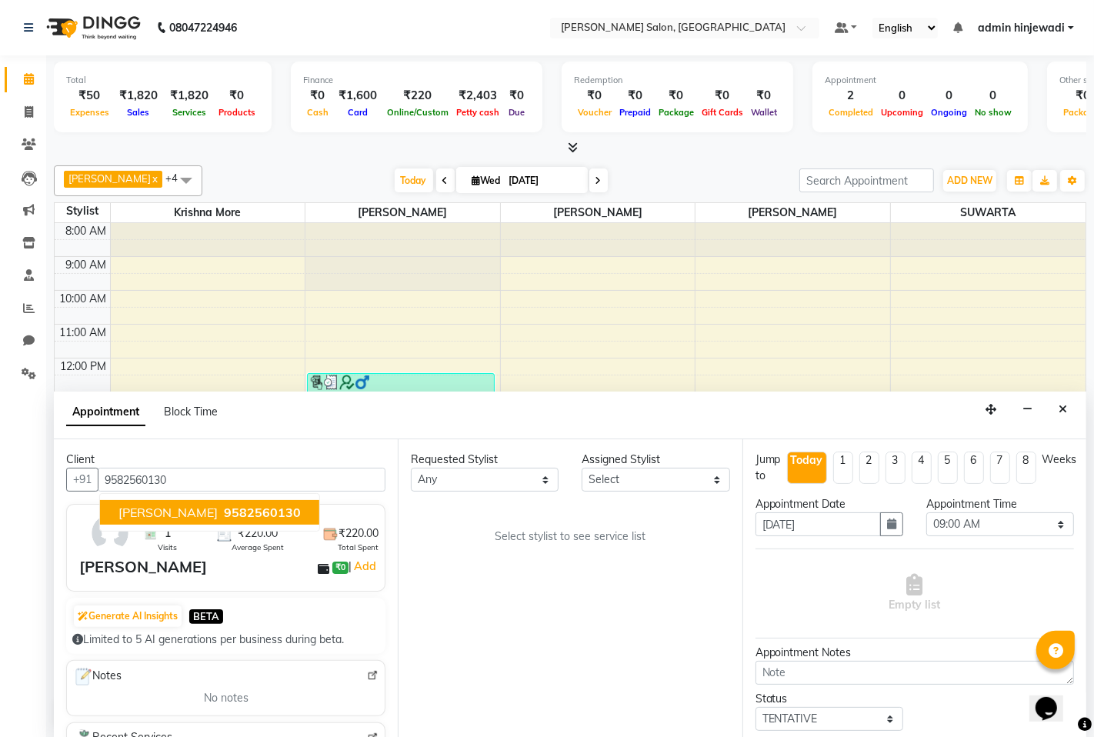
click at [242, 510] on span "9582560130" at bounding box center [262, 512] width 77 height 15
type input "9582560130"
click at [887, 528] on icon "button" at bounding box center [891, 523] width 9 height 11
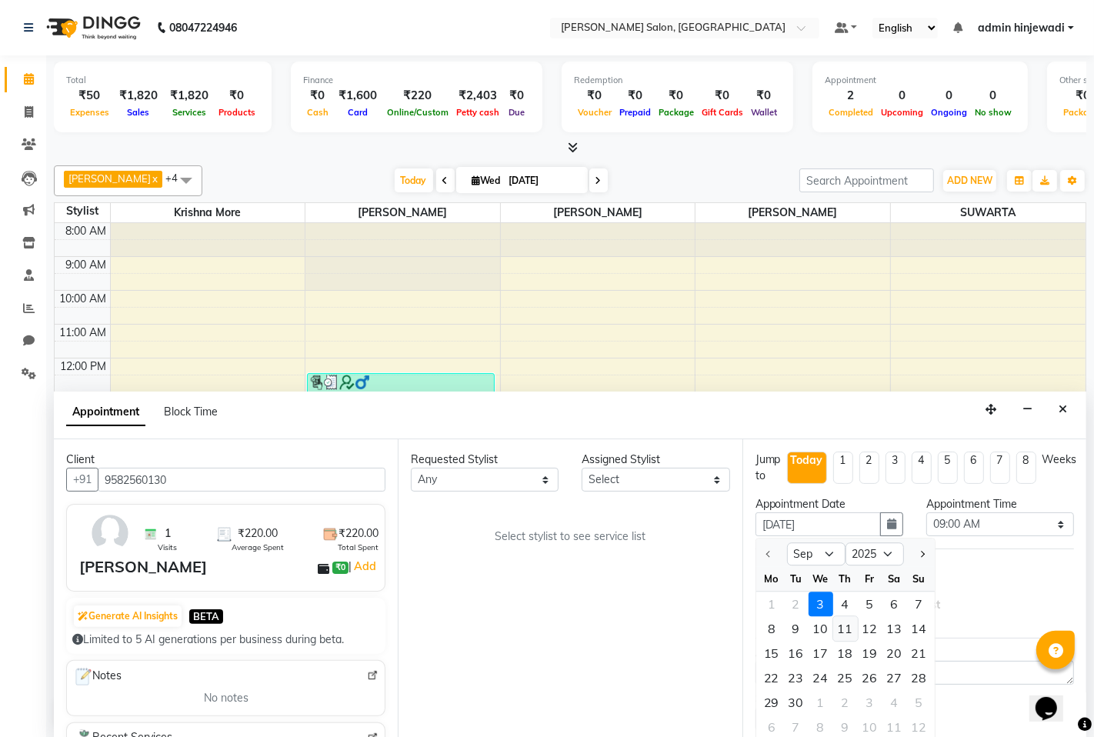
click at [843, 626] on div "11" at bounding box center [845, 629] width 25 height 25
type input "[DATE]"
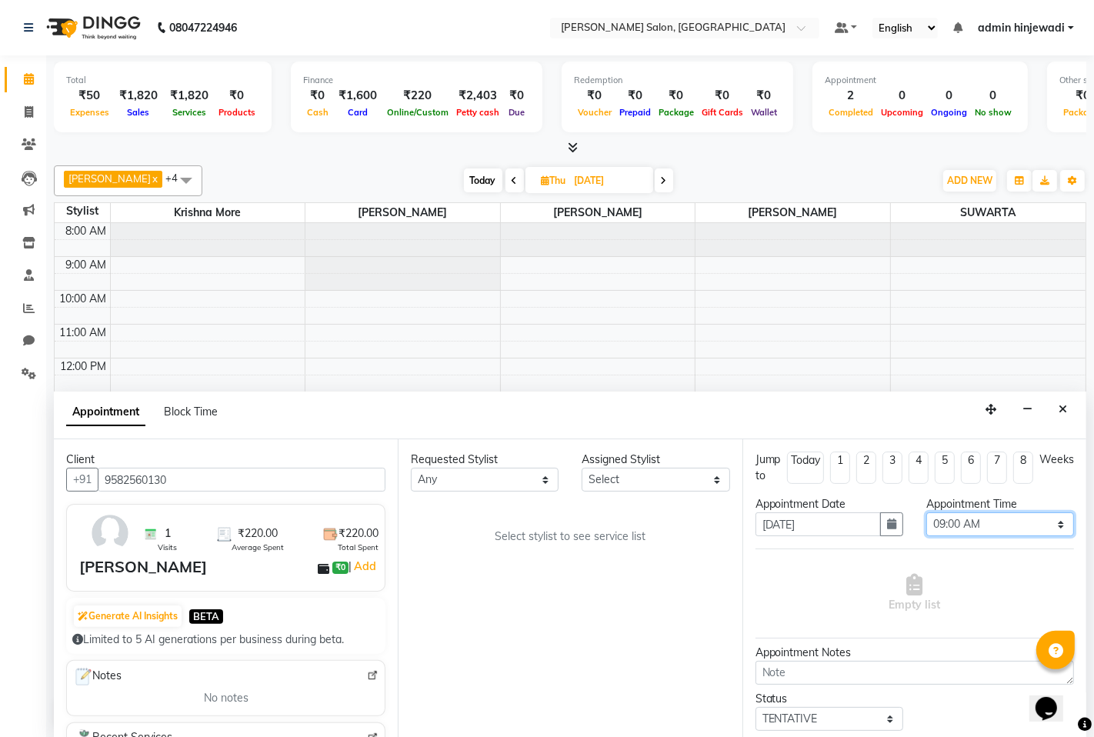
click at [993, 532] on select "Select 09:00 AM 09:15 AM 09:30 AM 09:45 AM 10:00 AM 10:15 AM 10:30 AM 10:45 AM …" at bounding box center [1000, 524] width 148 height 24
select select "720"
click at [926, 512] on select "Select 09:00 AM 09:15 AM 09:30 AM 09:45 AM 10:00 AM 10:15 AM 10:30 AM 10:45 AM …" at bounding box center [1000, 524] width 148 height 24
click at [851, 680] on textarea at bounding box center [914, 673] width 318 height 24
type textarea "W"
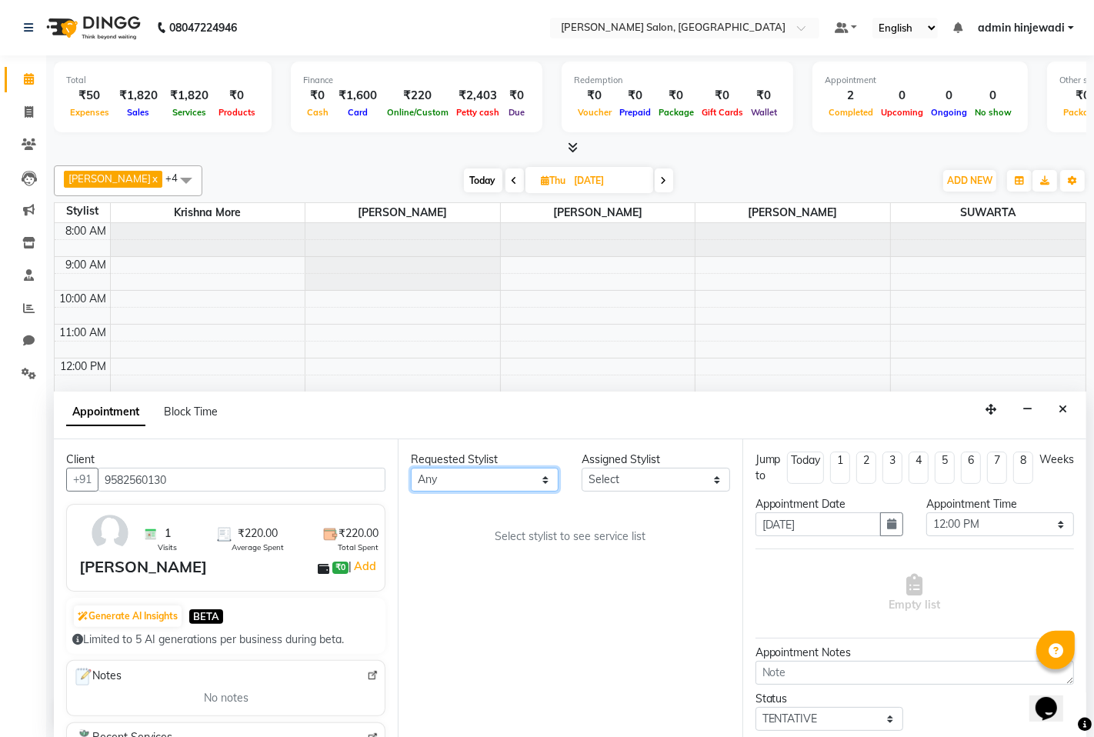
click at [524, 477] on select "Any admin hinjewadi [PERSON_NAME] [DEMOGRAPHIC_DATA] more [PERSON_NAME] [PERSON…" at bounding box center [485, 480] width 148 height 24
select select "76917"
click at [411, 468] on select "Any admin hinjewadi [PERSON_NAME] [DEMOGRAPHIC_DATA] more [PERSON_NAME] [PERSON…" at bounding box center [485, 480] width 148 height 24
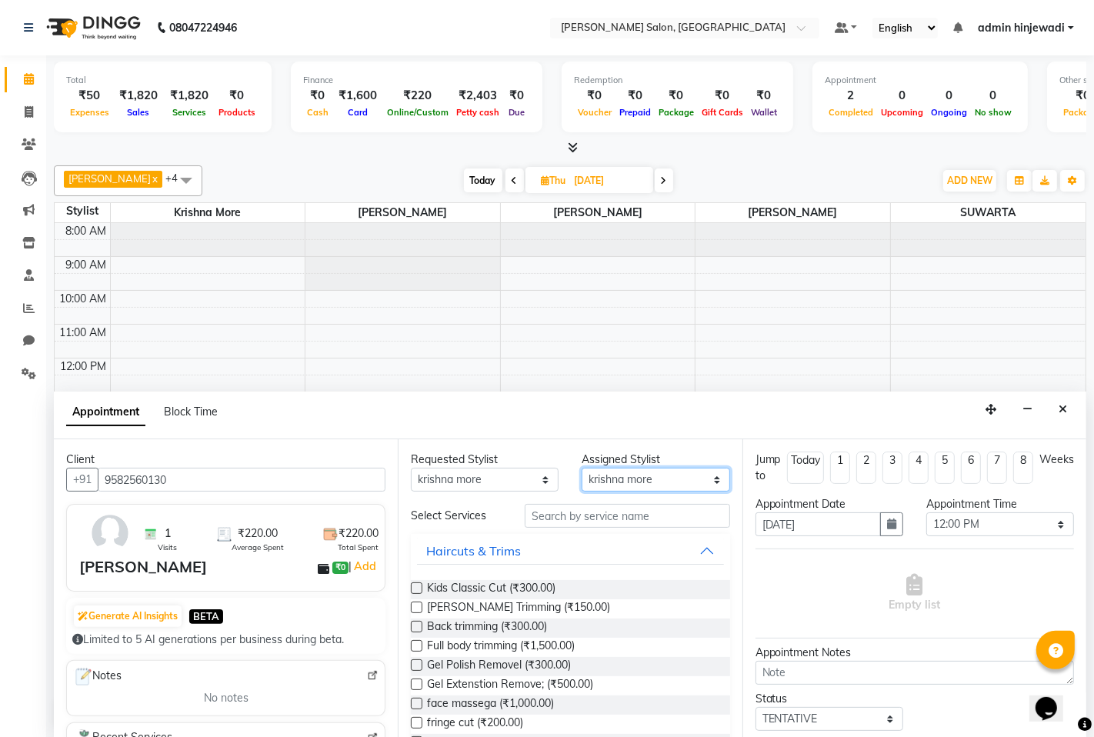
click at [688, 475] on select "Select admin hinjewadi [PERSON_NAME] [DEMOGRAPHIC_DATA] more [PERSON_NAME] [PER…" at bounding box center [656, 480] width 148 height 24
select select "85091"
click at [582, 468] on select "Select admin hinjewadi [PERSON_NAME] [DEMOGRAPHIC_DATA] more [PERSON_NAME] [PER…" at bounding box center [656, 480] width 148 height 24
click at [578, 512] on input "text" at bounding box center [627, 516] width 205 height 24
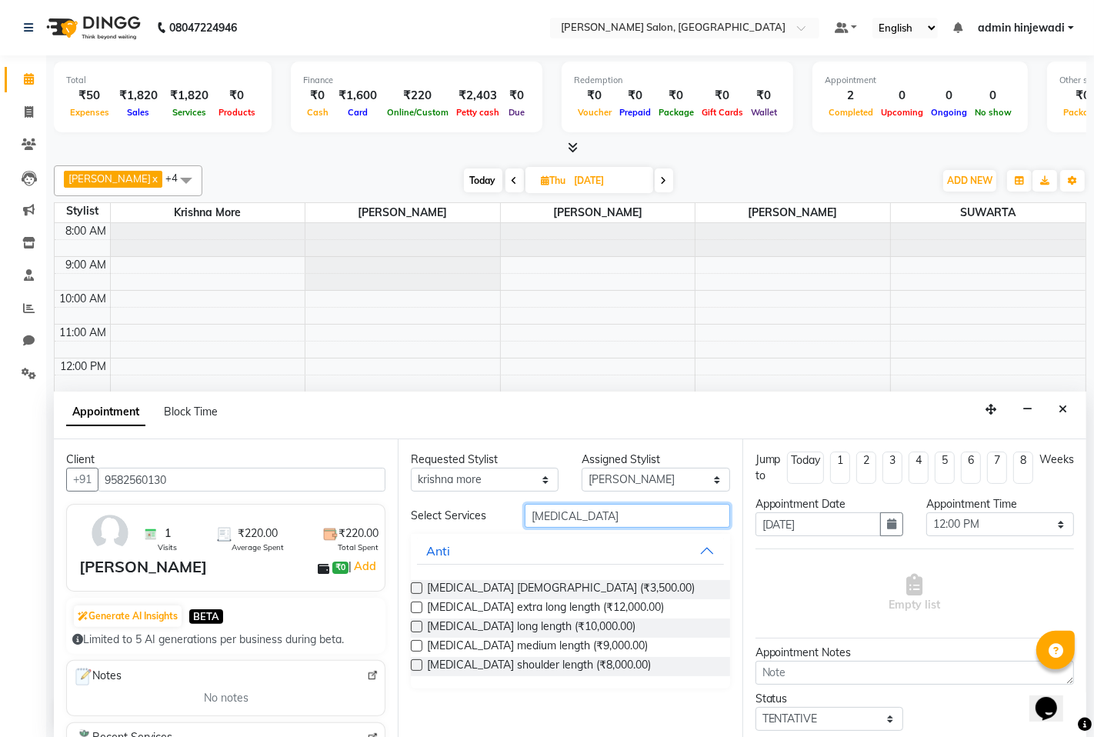
type input "[MEDICAL_DATA]"
click at [417, 622] on label at bounding box center [417, 627] width 12 height 12
click at [417, 623] on input "checkbox" at bounding box center [416, 628] width 10 height 10
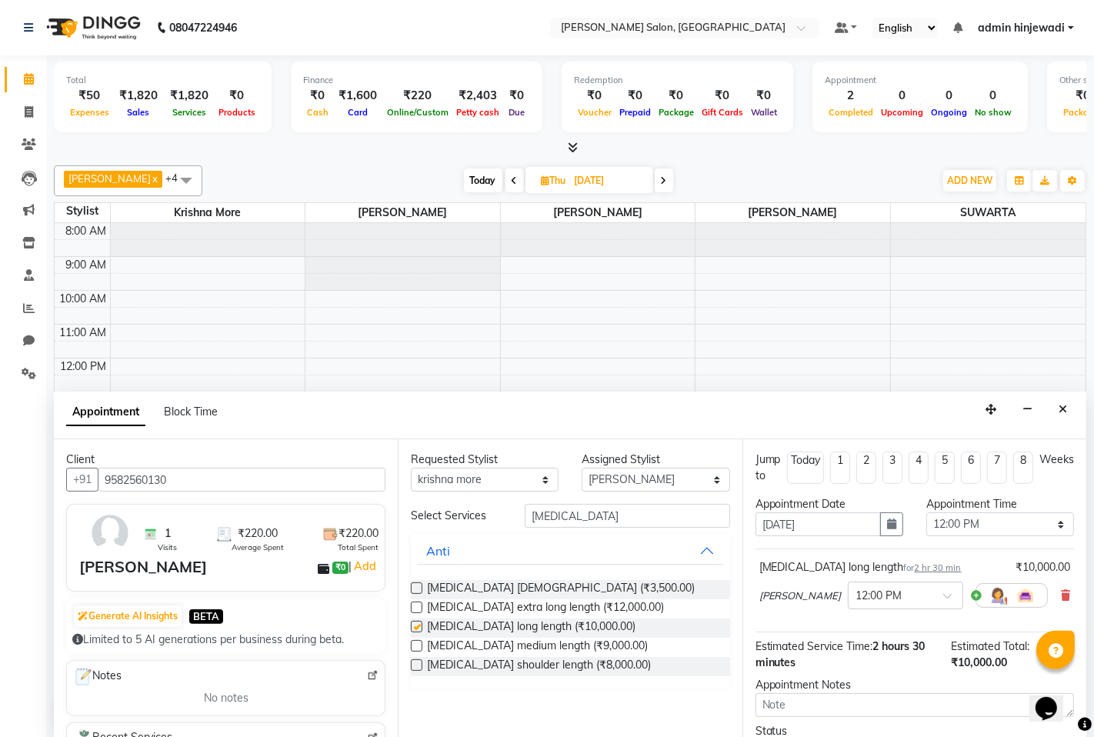
checkbox input "false"
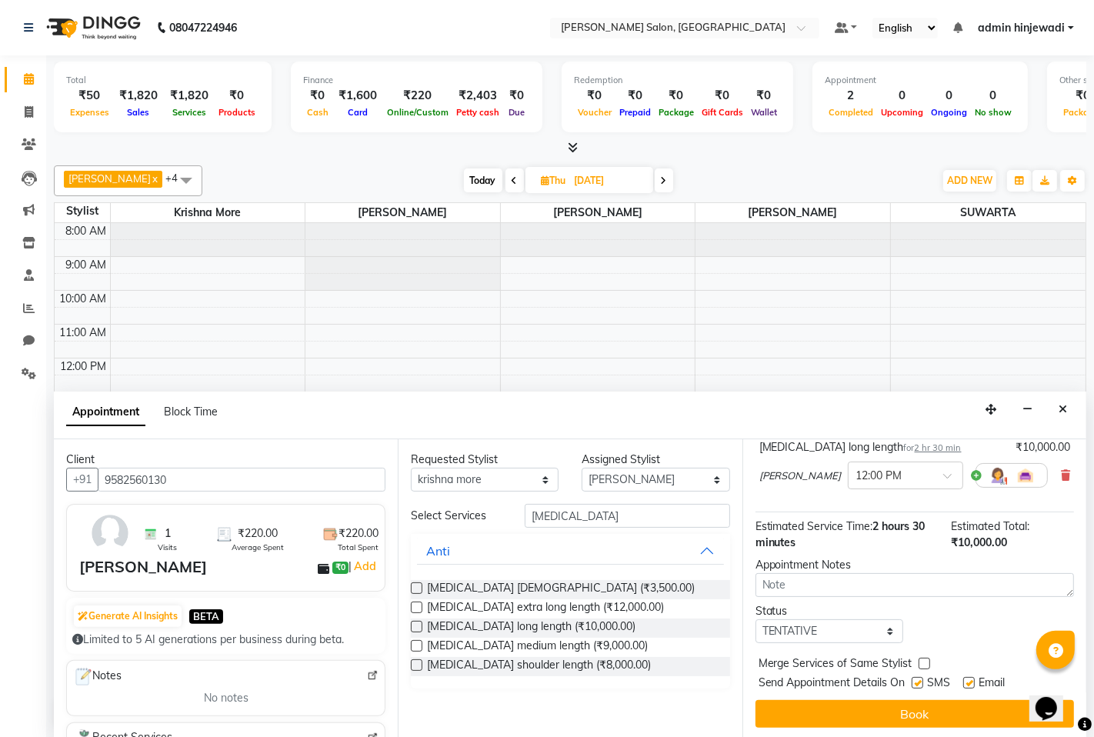
scroll to position [122, 0]
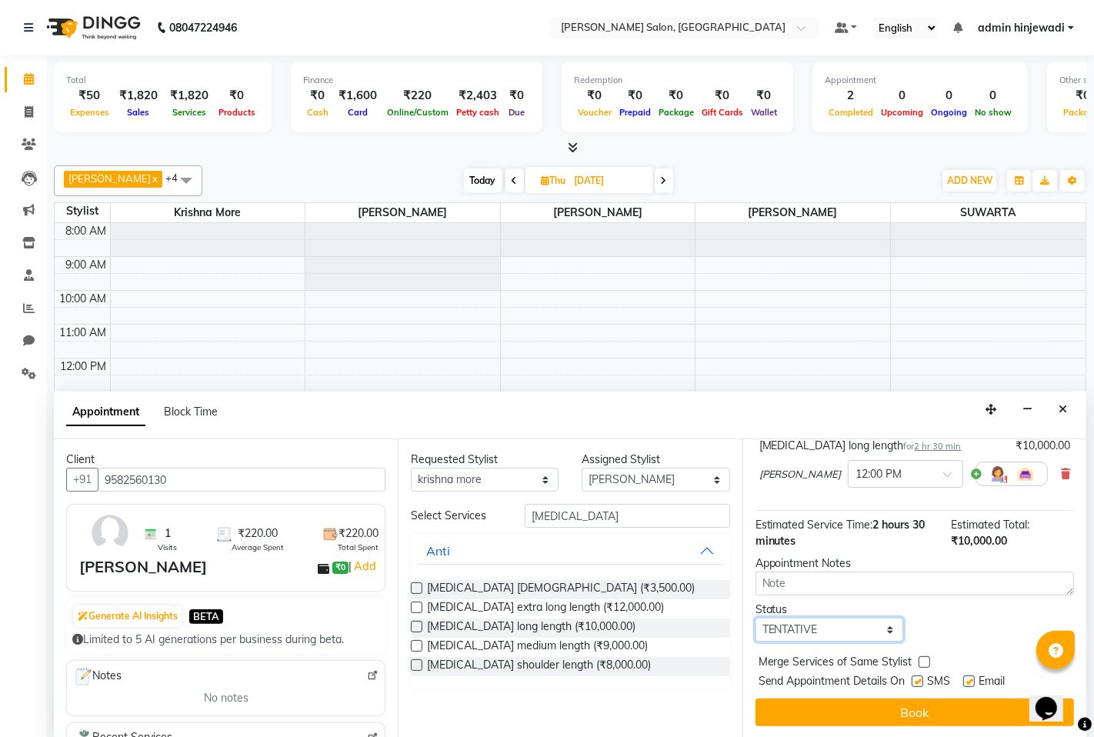
click at [841, 626] on select "Select TENTATIVE CONFIRM UPCOMING" at bounding box center [829, 630] width 148 height 24
select select "confirm booking"
click at [755, 618] on select "Select TENTATIVE CONFIRM UPCOMING" at bounding box center [829, 630] width 148 height 24
click at [922, 663] on label at bounding box center [925, 662] width 12 height 12
click at [922, 663] on input "checkbox" at bounding box center [924, 663] width 10 height 10
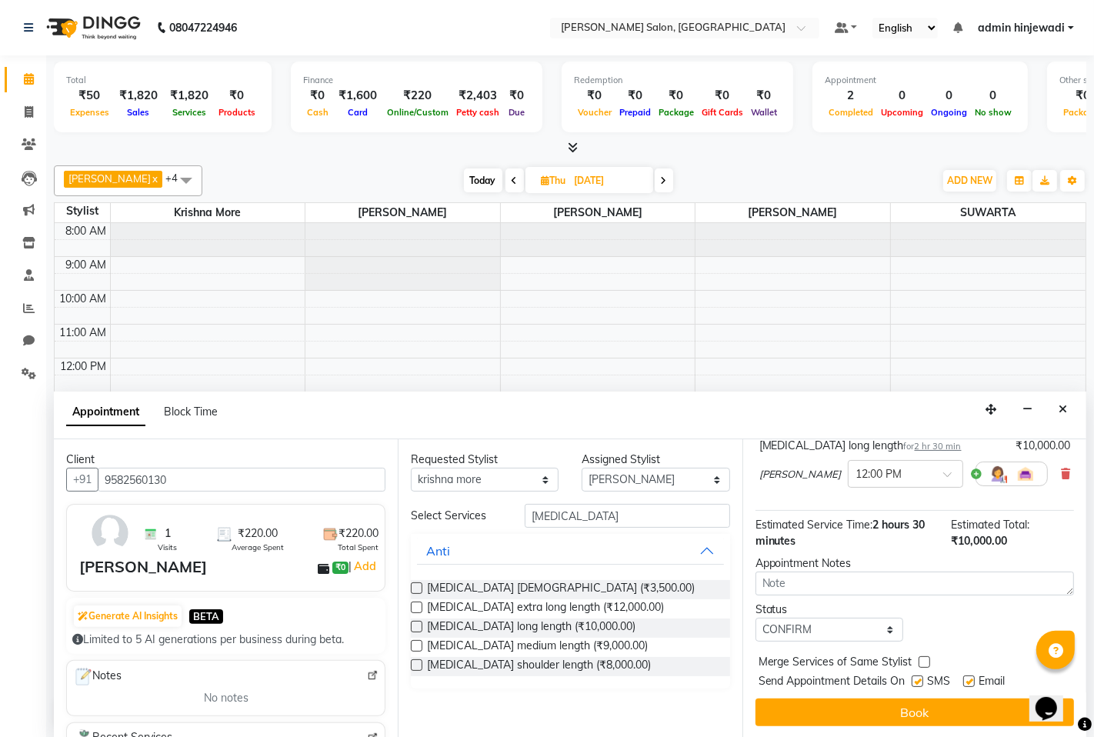
checkbox input "true"
click at [933, 578] on textarea at bounding box center [914, 584] width 318 height 24
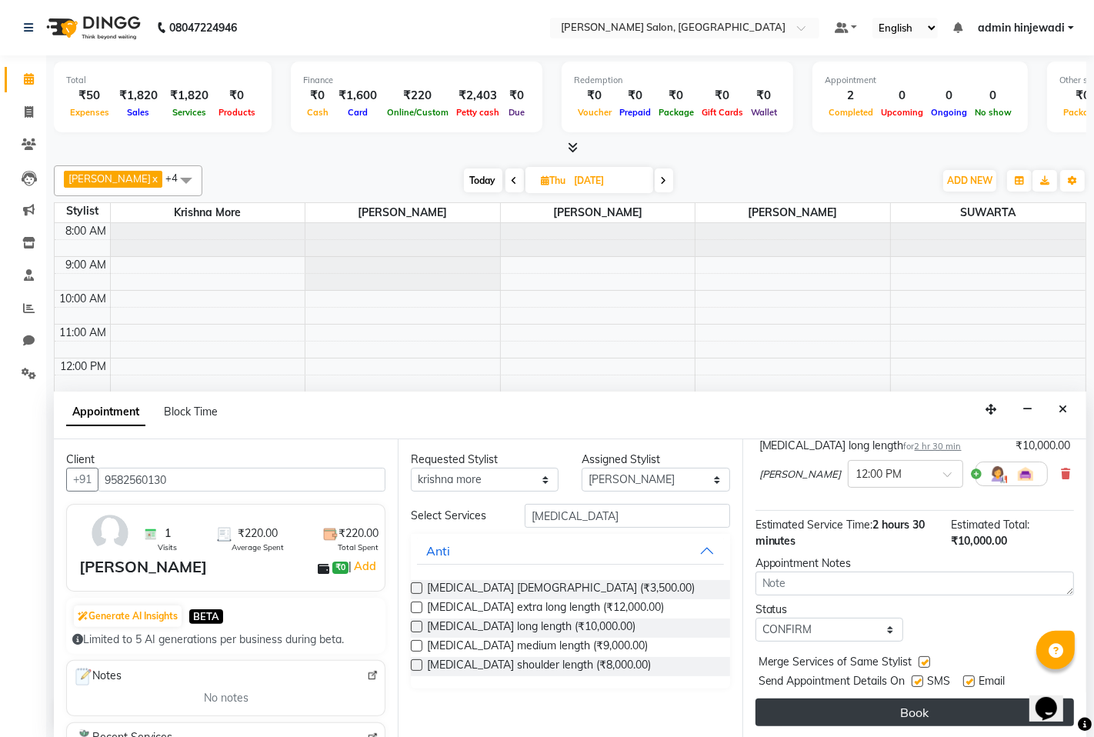
click at [804, 708] on button "Book" at bounding box center [914, 712] width 318 height 28
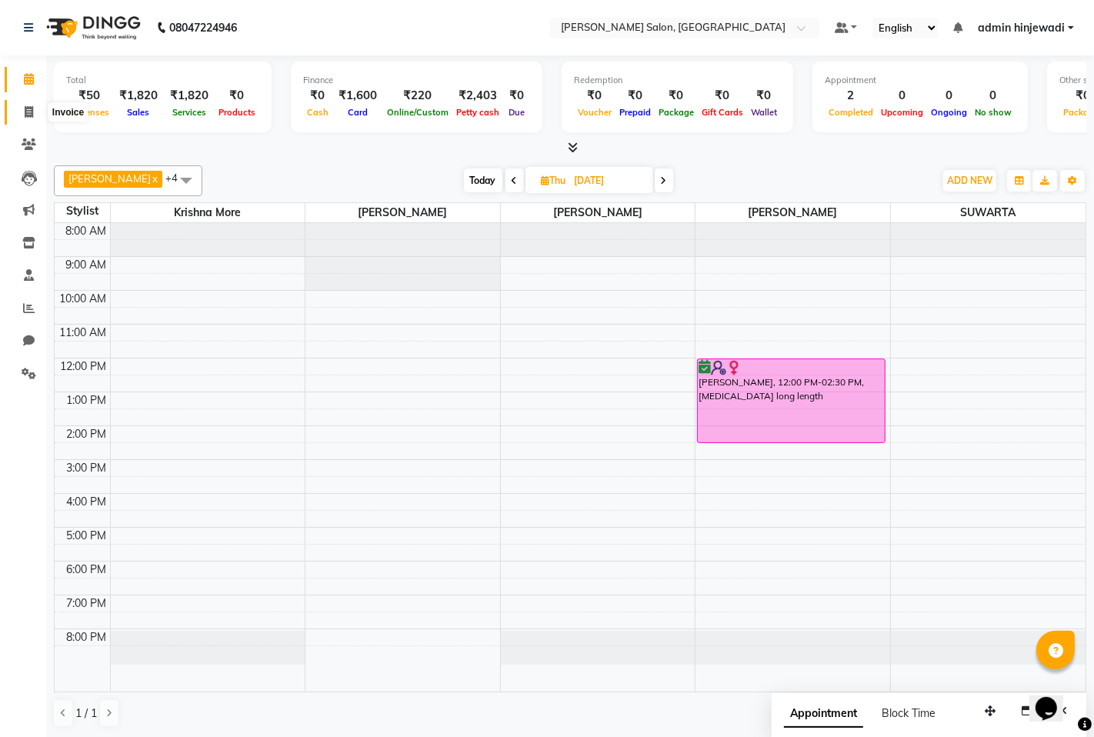
click at [33, 104] on span at bounding box center [28, 113] width 27 height 18
select select "7331"
select select "service"
